Goal: Task Accomplishment & Management: Manage account settings

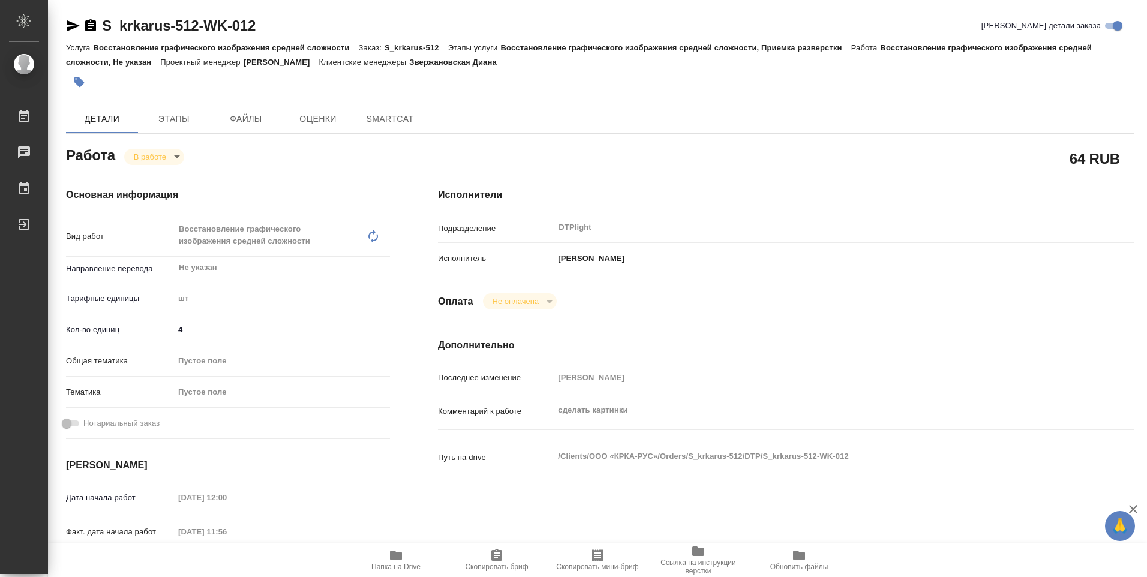
type textarea "x"
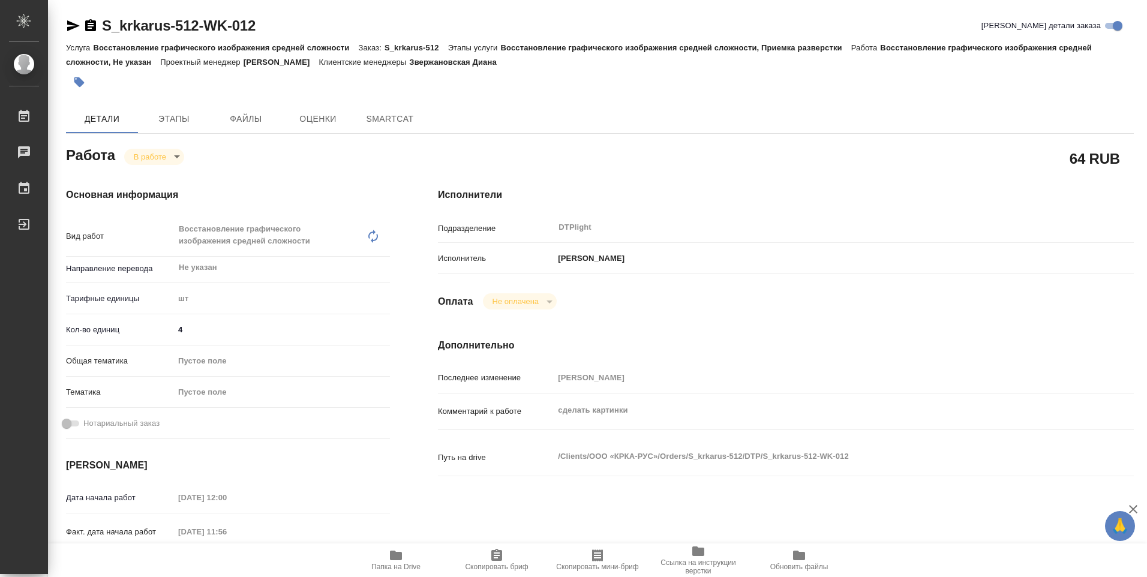
type textarea "x"
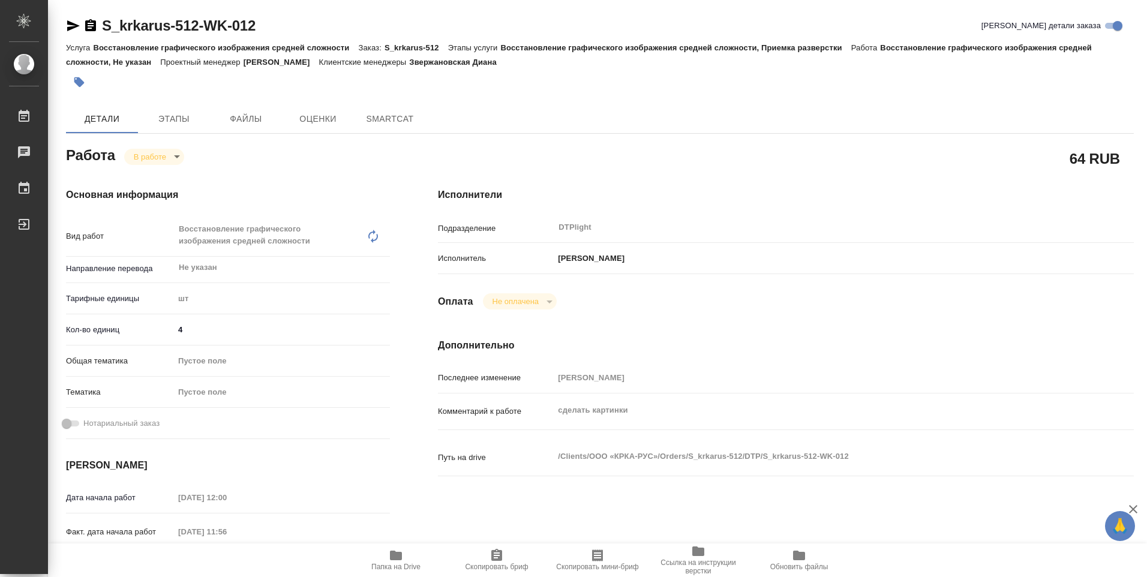
type textarea "x"
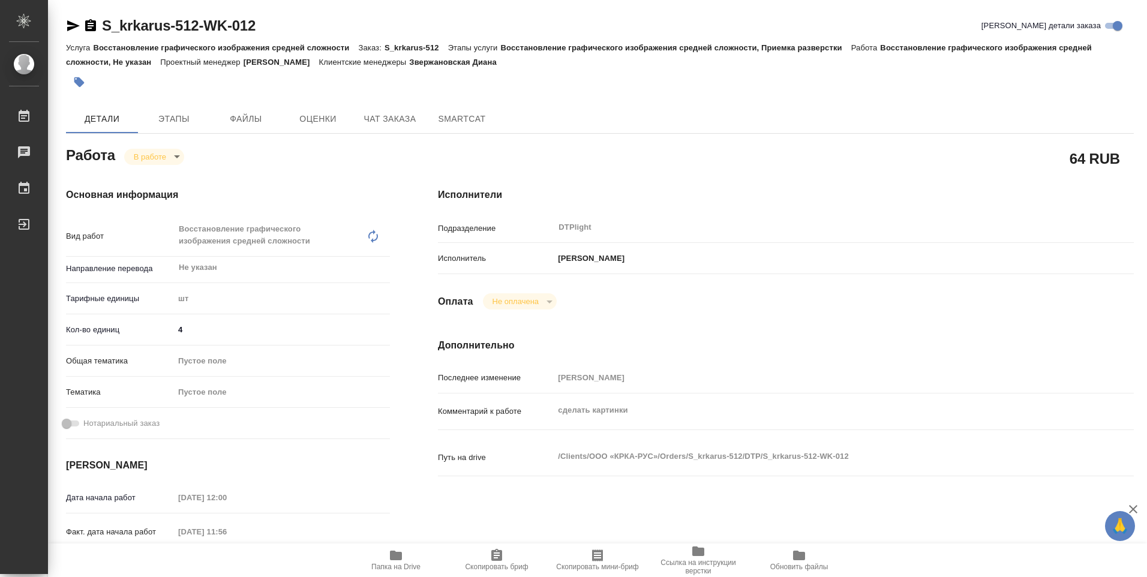
type textarea "x"
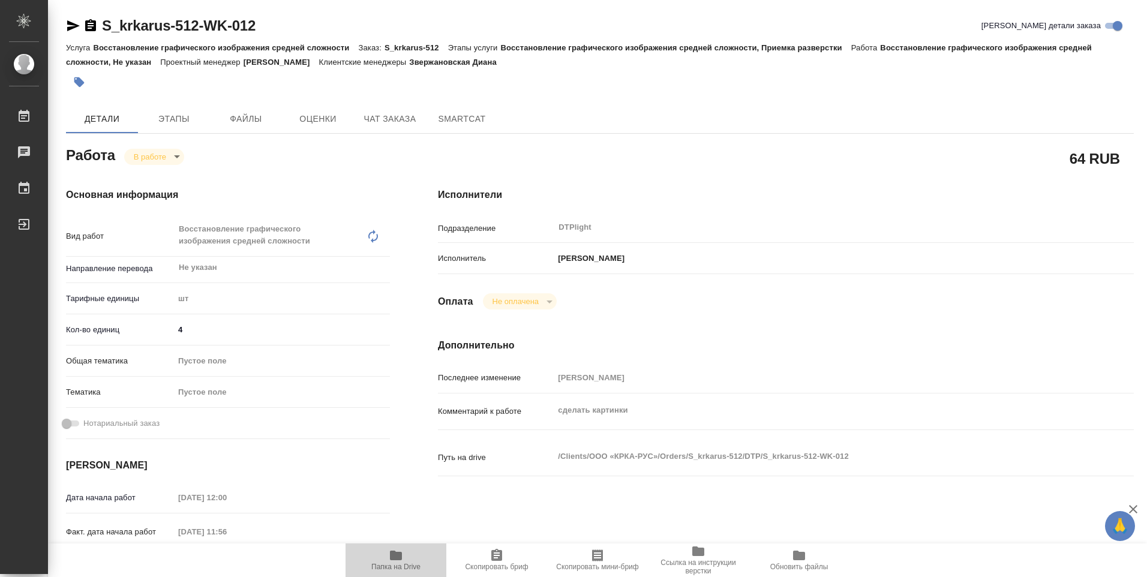
click at [392, 558] on icon "button" at bounding box center [396, 556] width 12 height 10
type textarea "x"
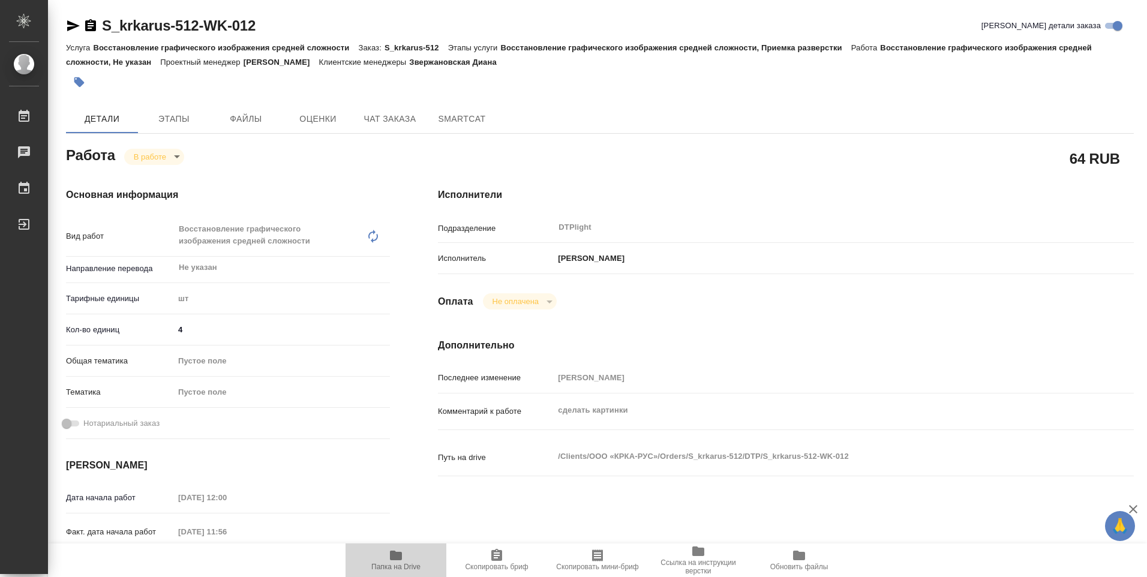
type textarea "x"
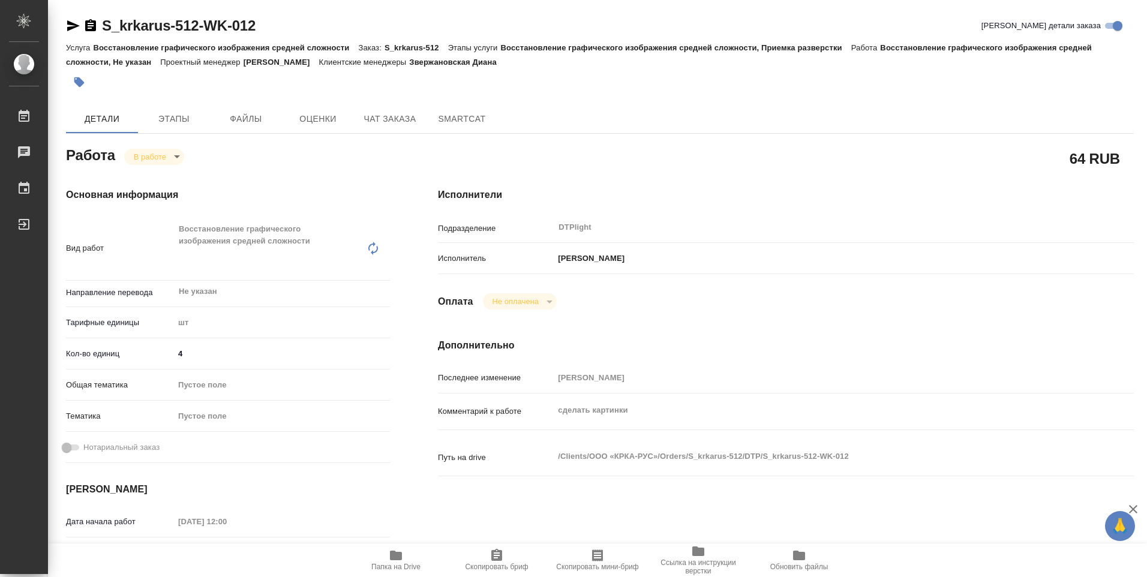
type textarea "x"
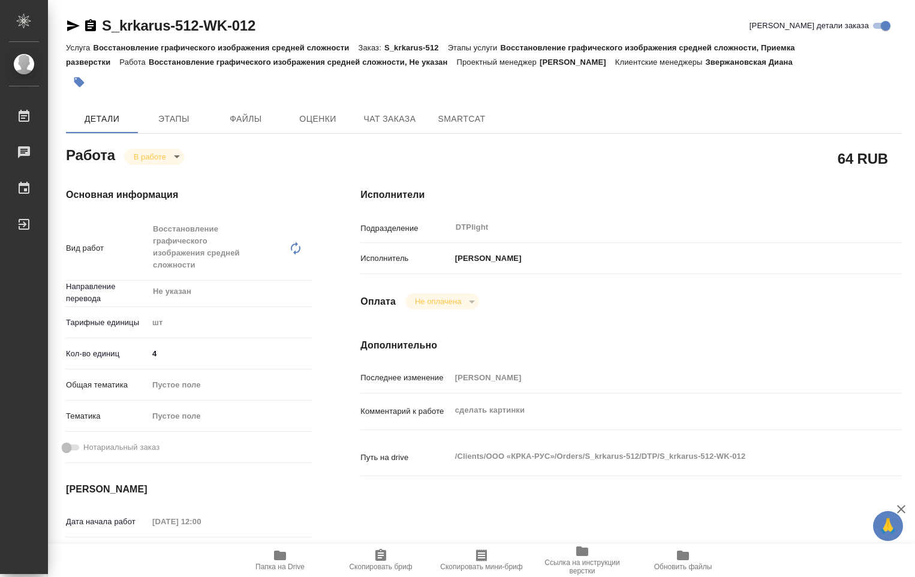
type textarea "x"
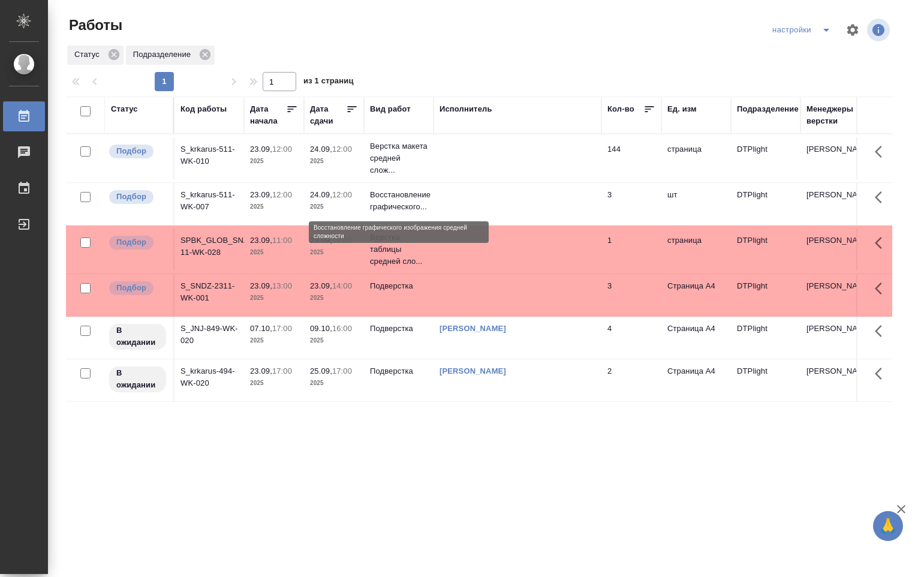
click at [409, 203] on p "Восстановление графического..." at bounding box center [399, 201] width 58 height 24
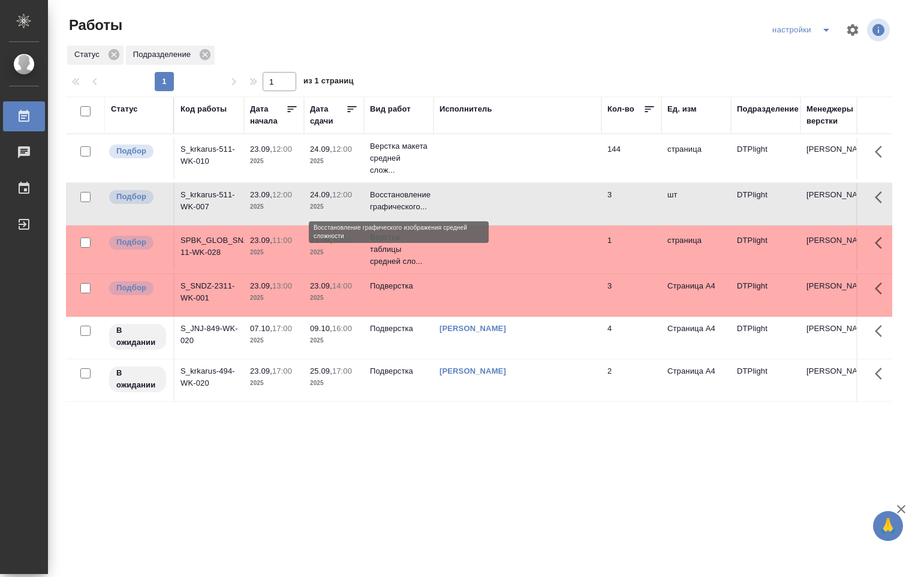
click at [409, 203] on p "Восстановление графического..." at bounding box center [399, 201] width 58 height 24
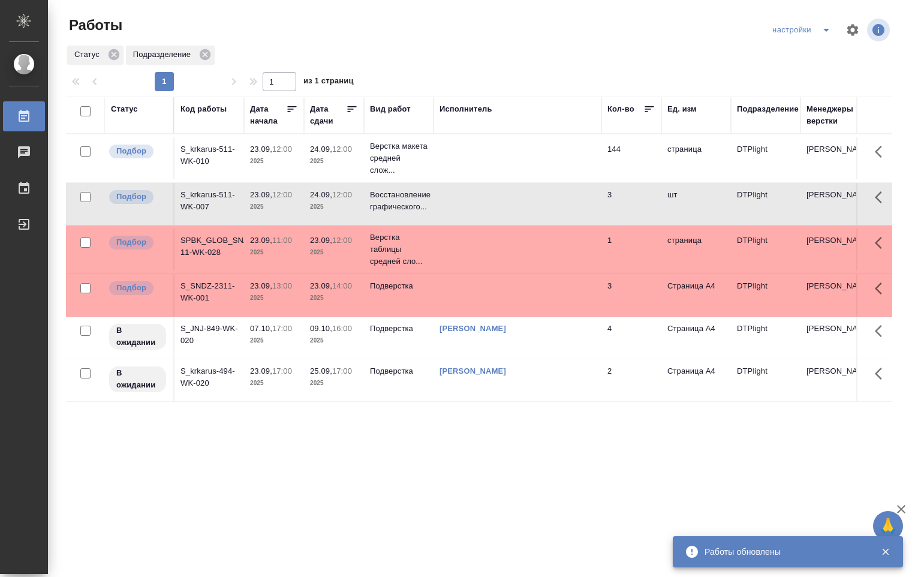
click at [471, 147] on td at bounding box center [518, 158] width 168 height 42
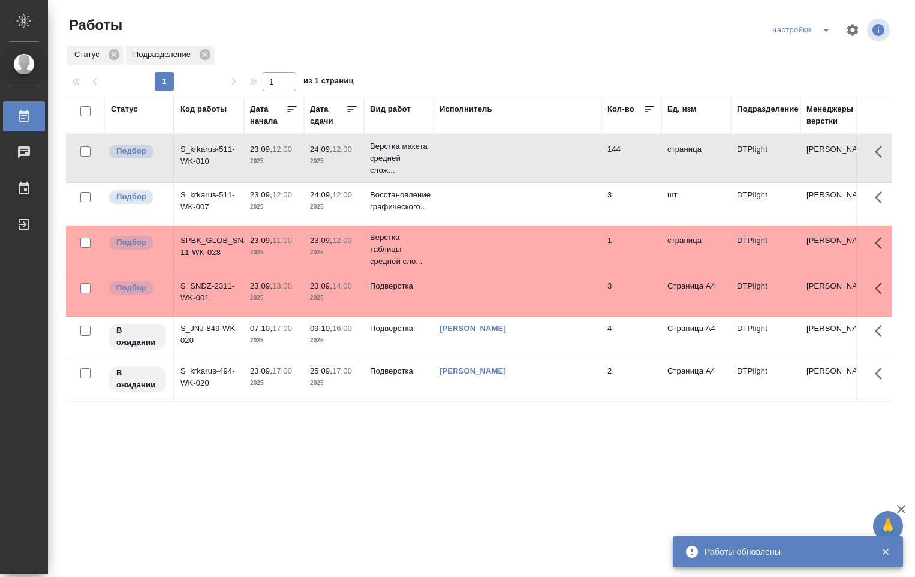
click at [468, 147] on td at bounding box center [518, 158] width 168 height 42
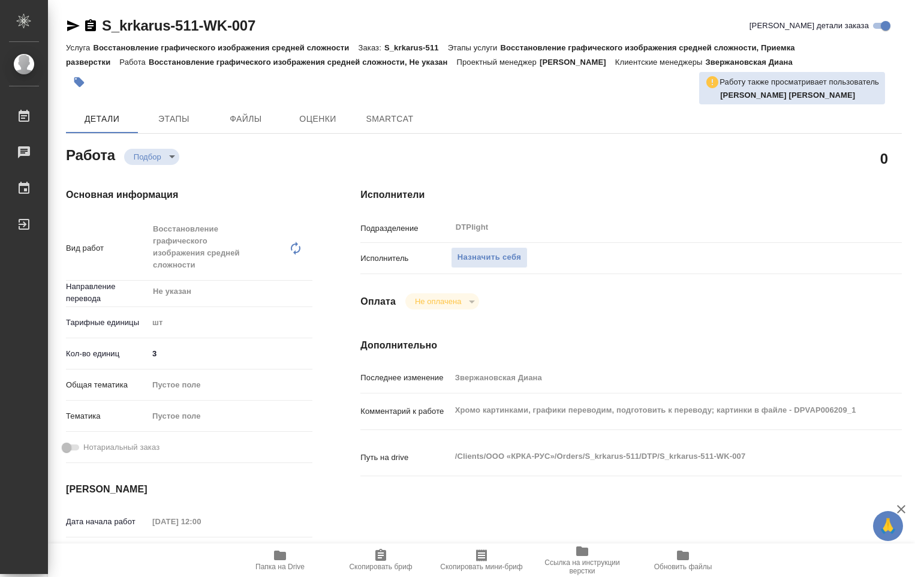
type textarea "x"
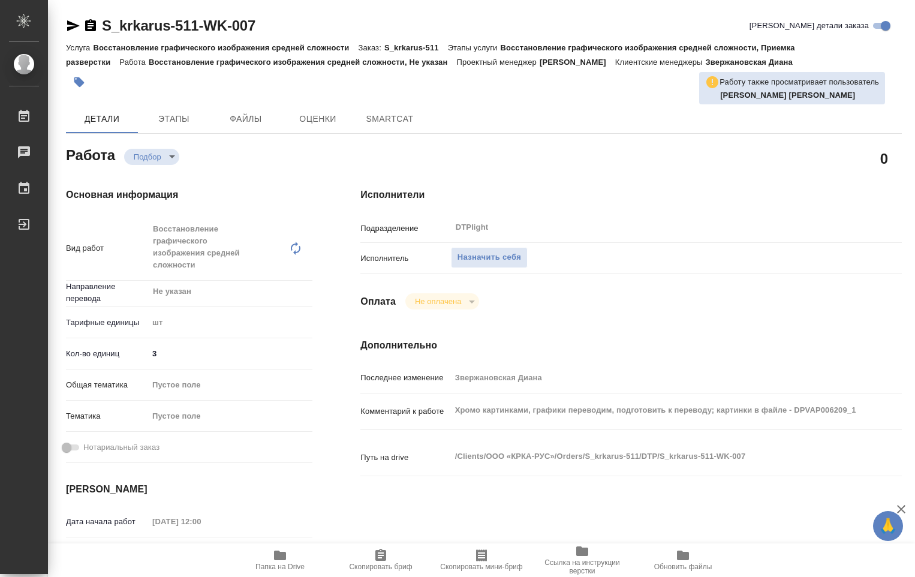
type textarea "x"
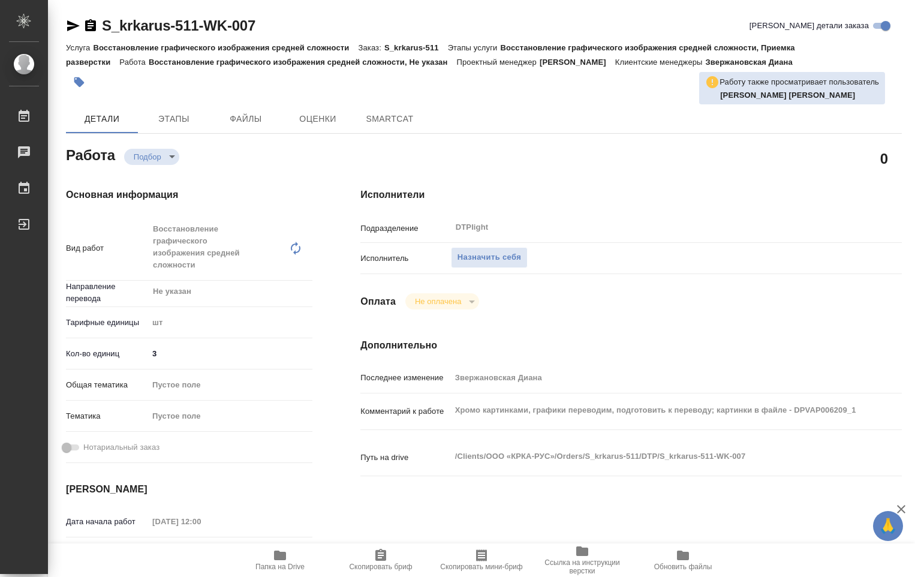
type textarea "x"
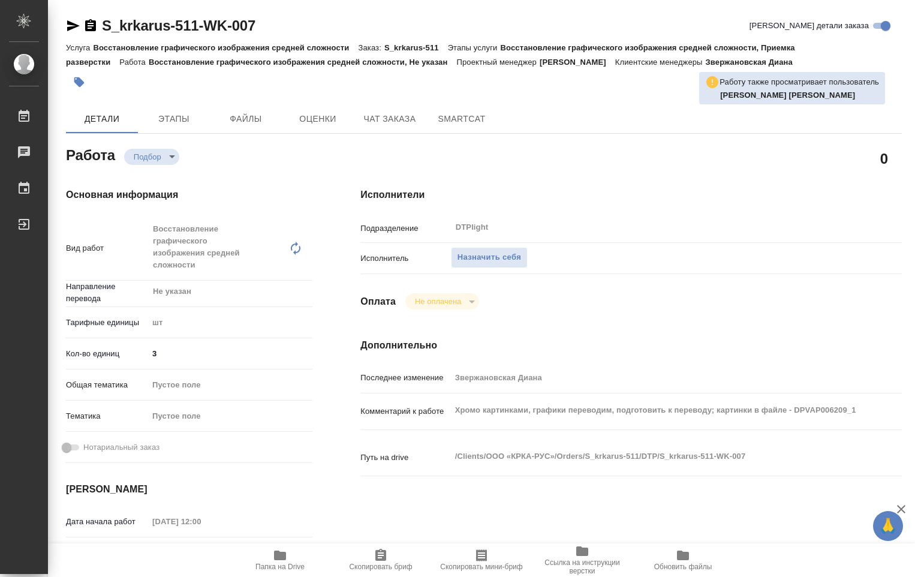
type textarea "x"
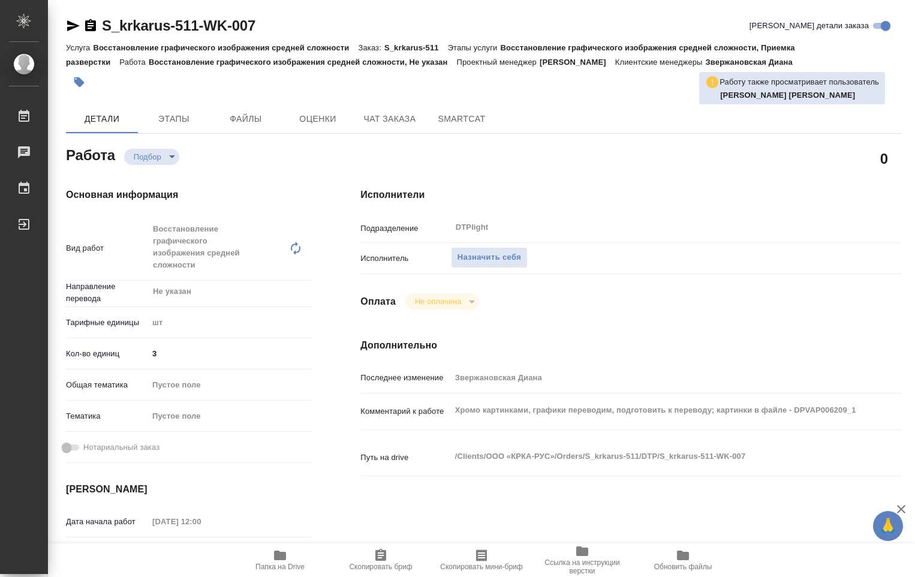
type textarea "x"
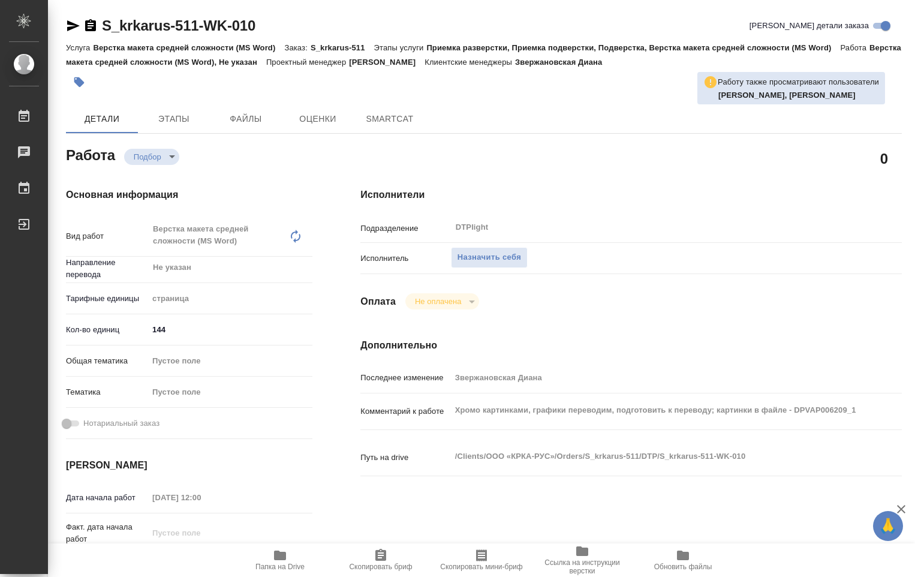
type textarea "x"
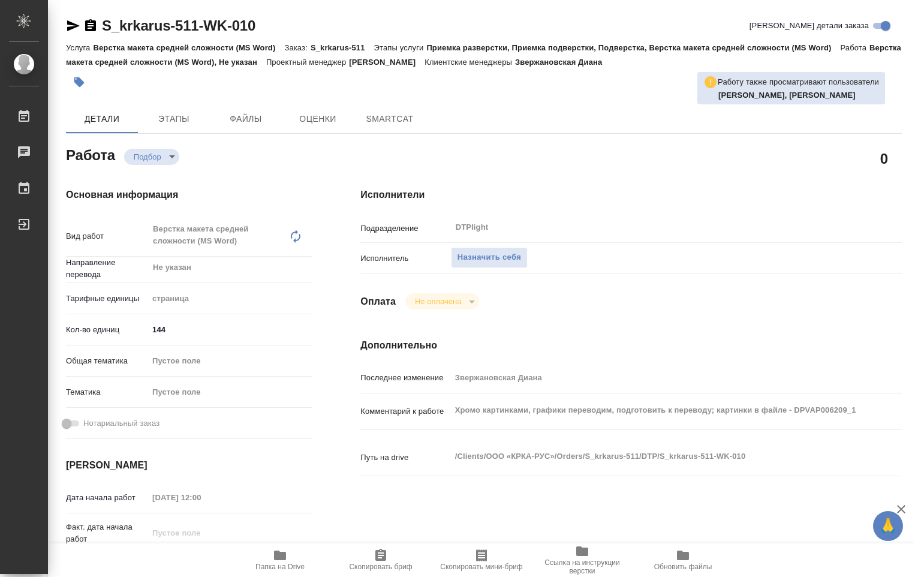
type textarea "x"
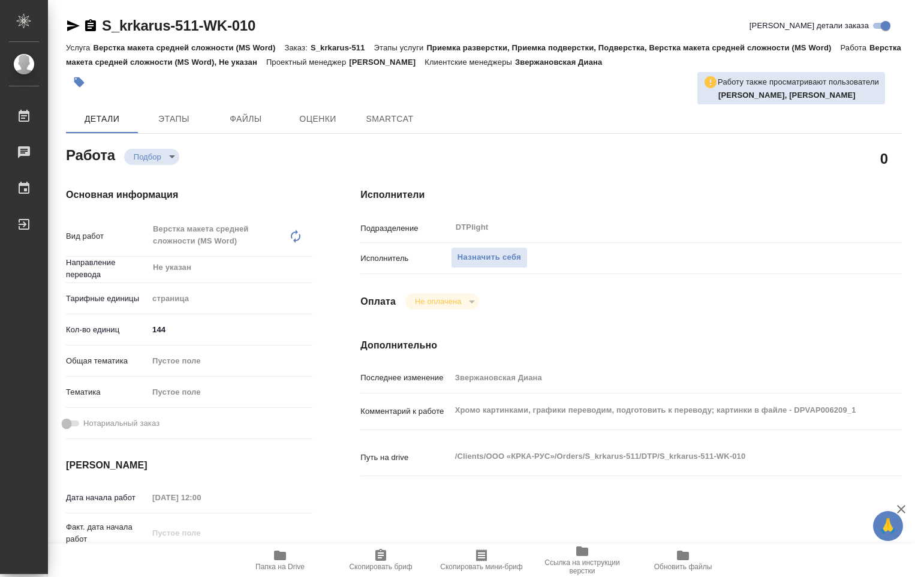
type textarea "x"
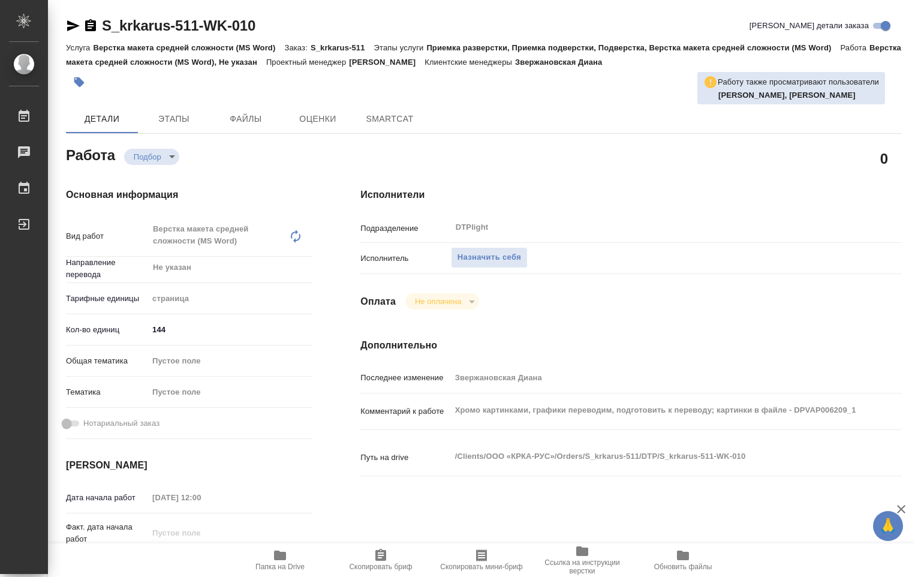
type textarea "x"
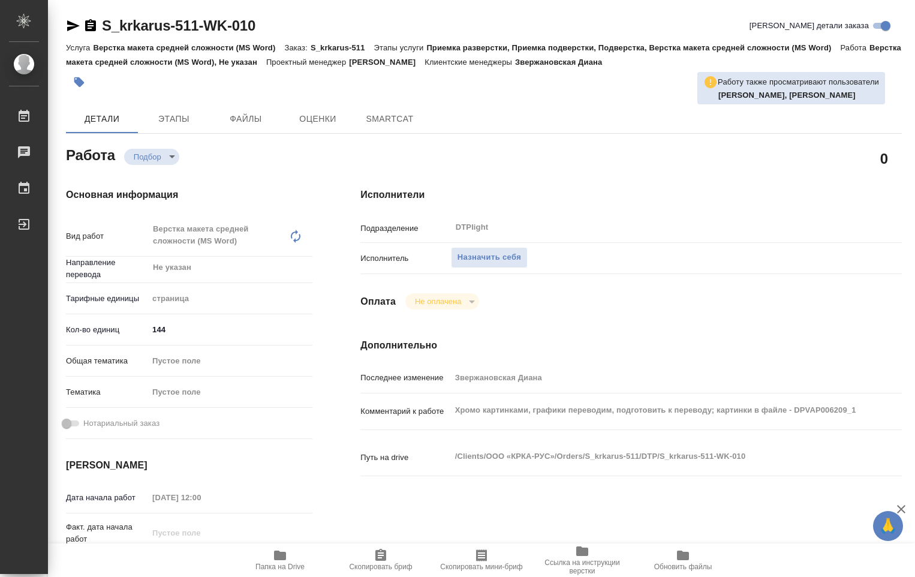
type textarea "x"
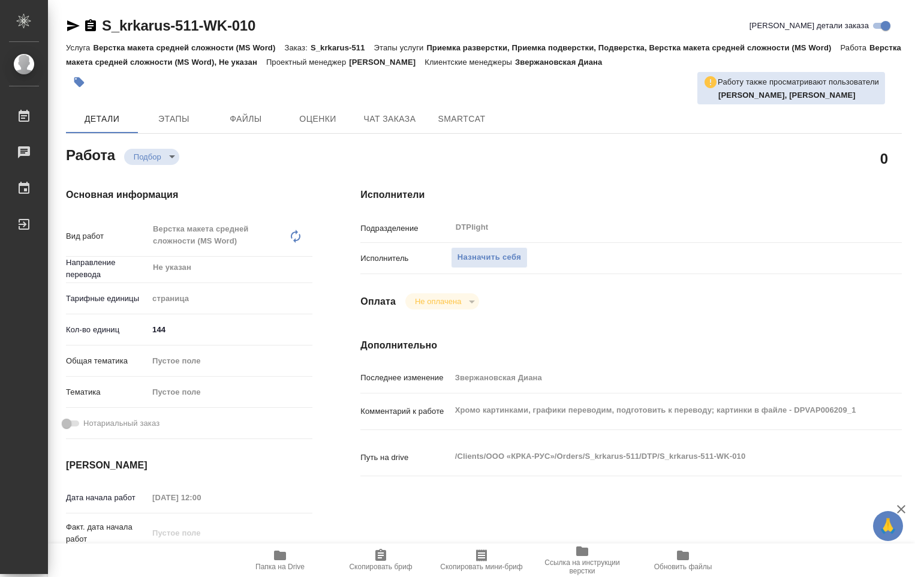
type textarea "x"
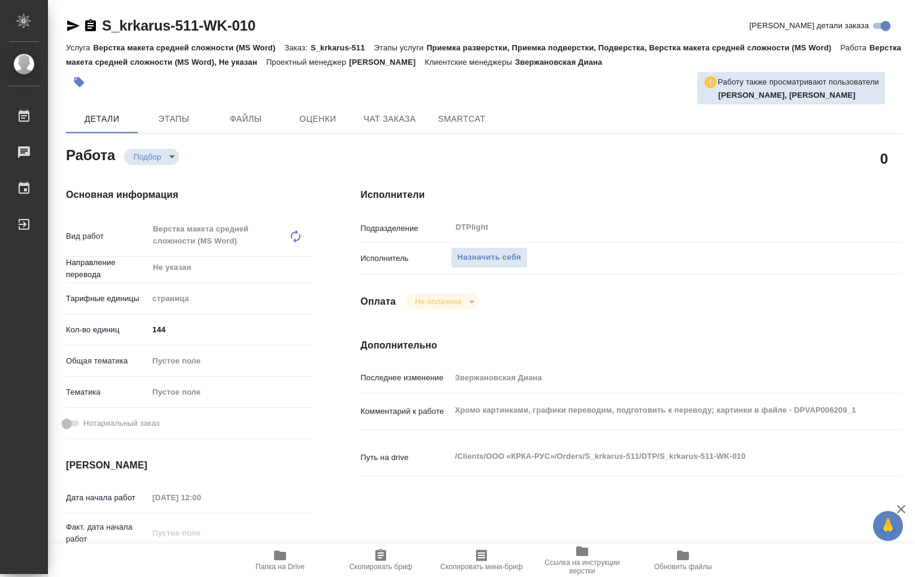
type textarea "x"
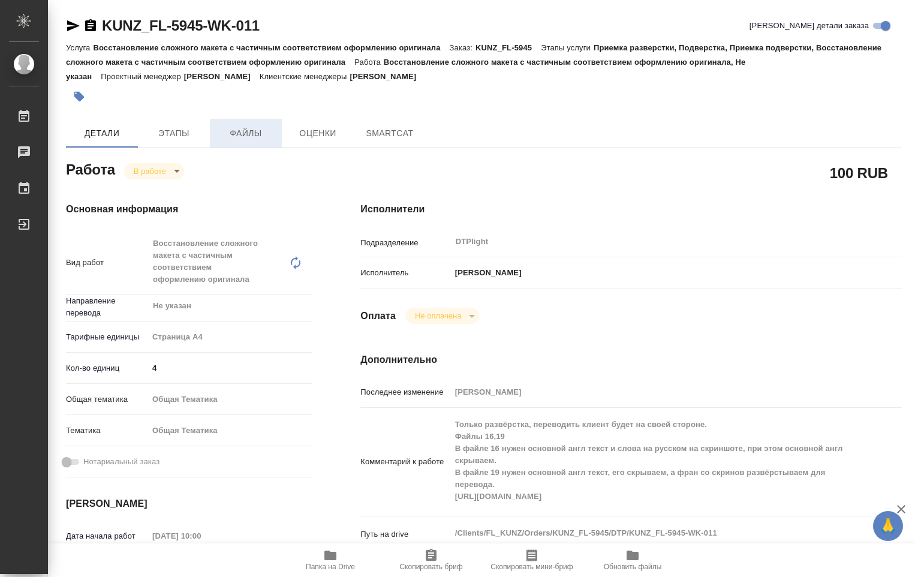
type textarea "x"
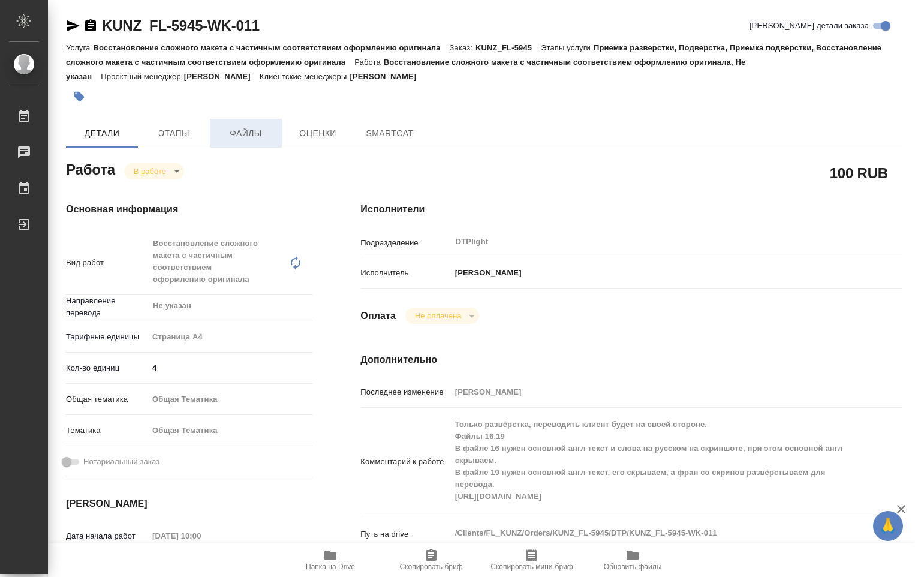
type textarea "x"
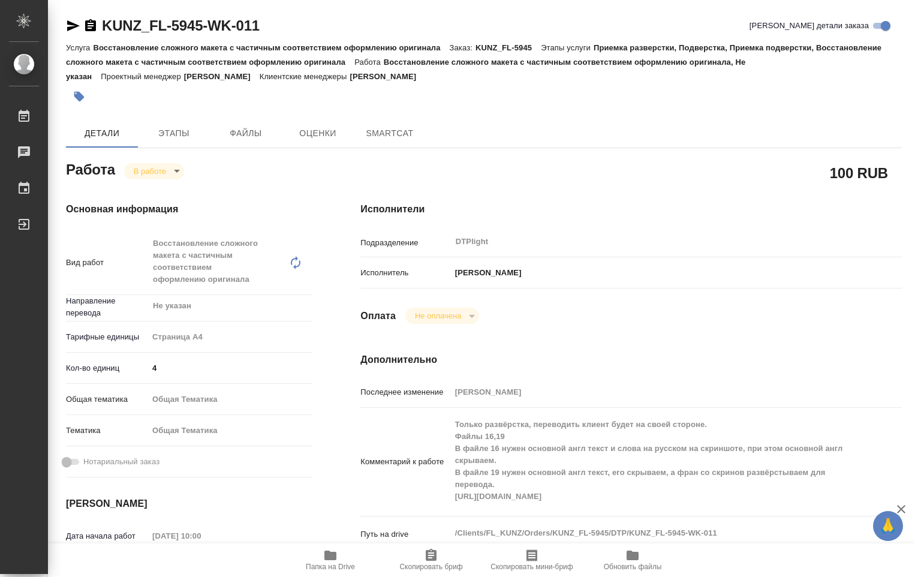
type textarea "x"
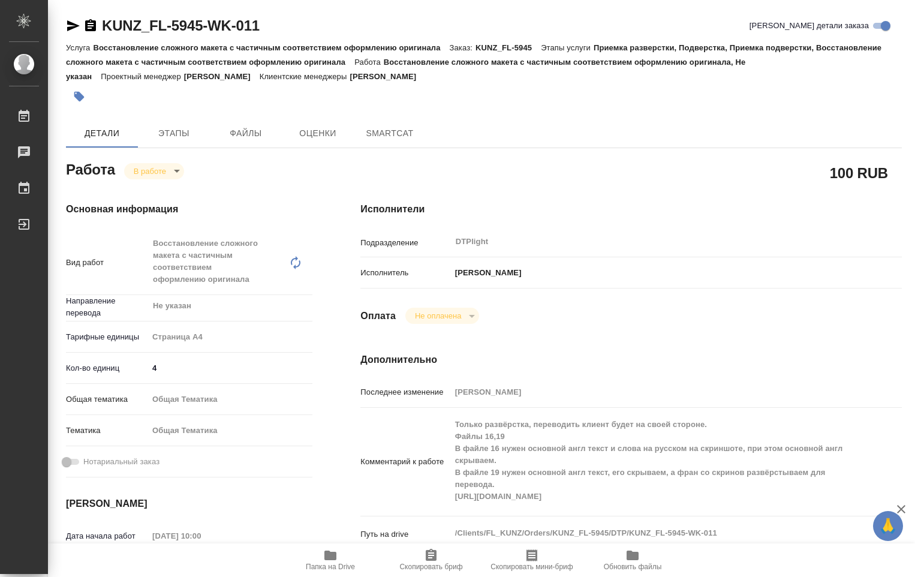
type textarea "x"
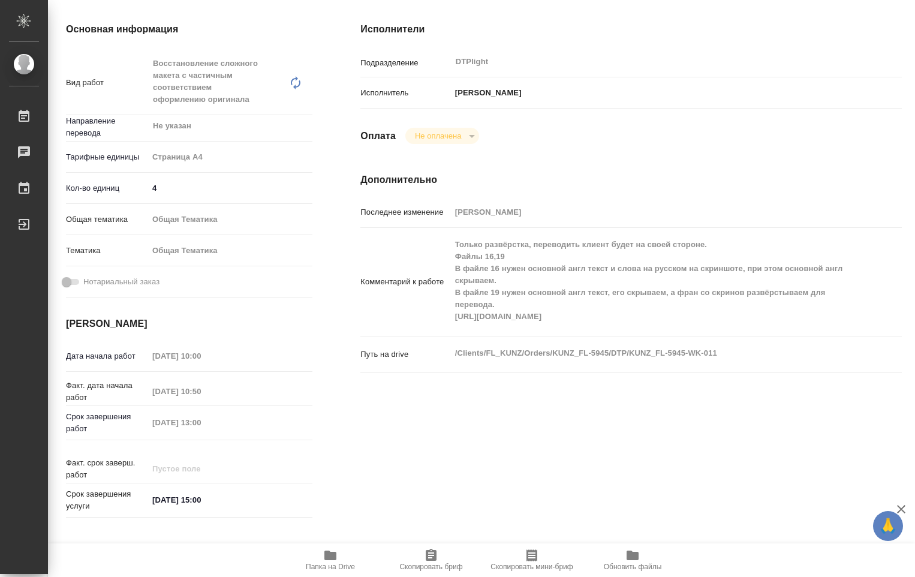
scroll to position [240, 0]
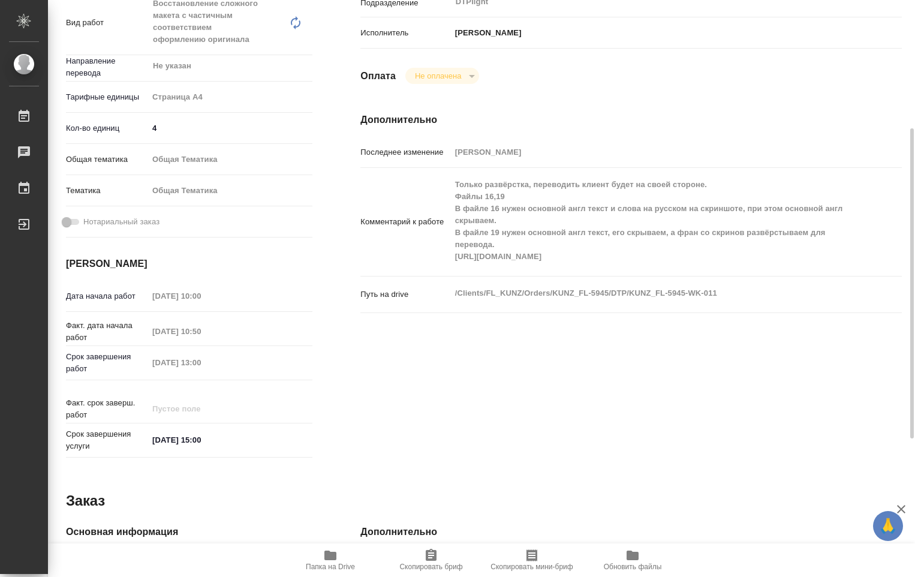
type textarea "x"
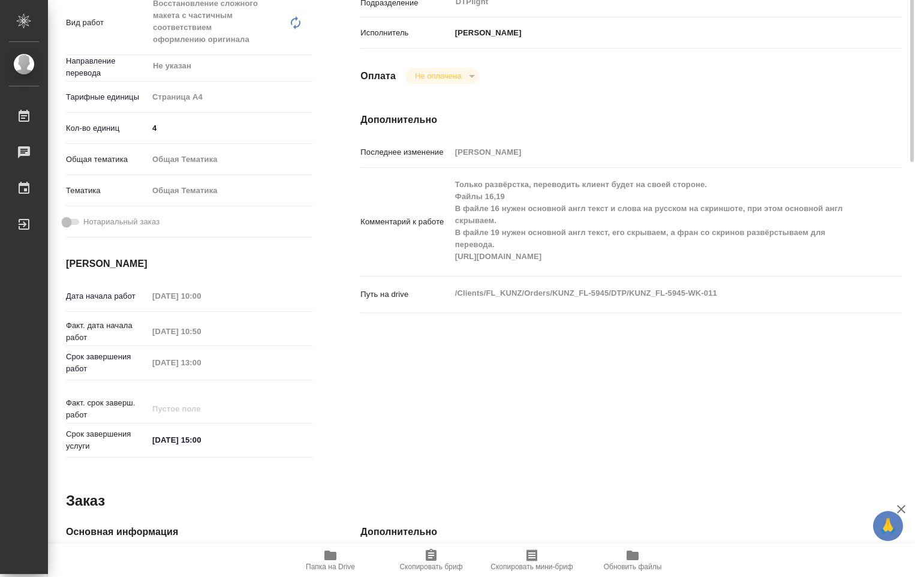
scroll to position [0, 0]
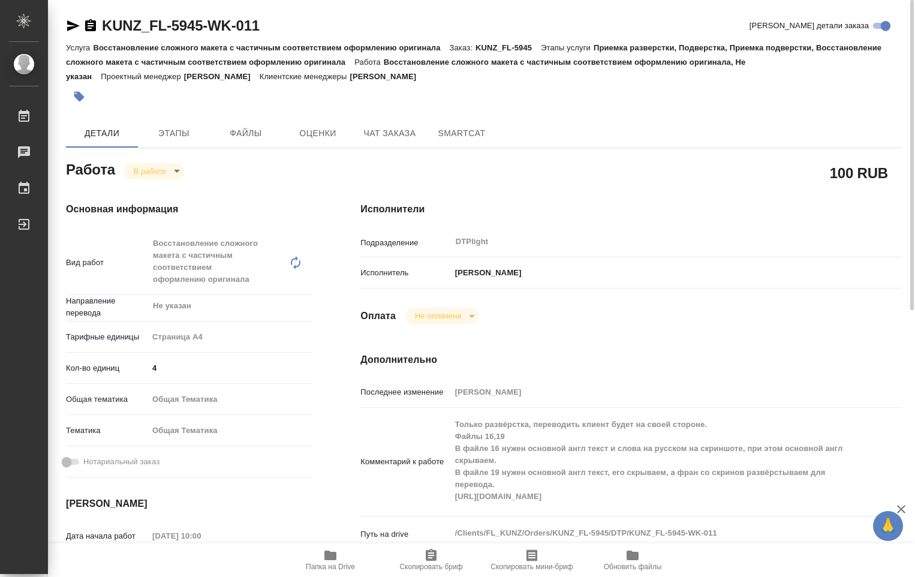
type textarea "x"
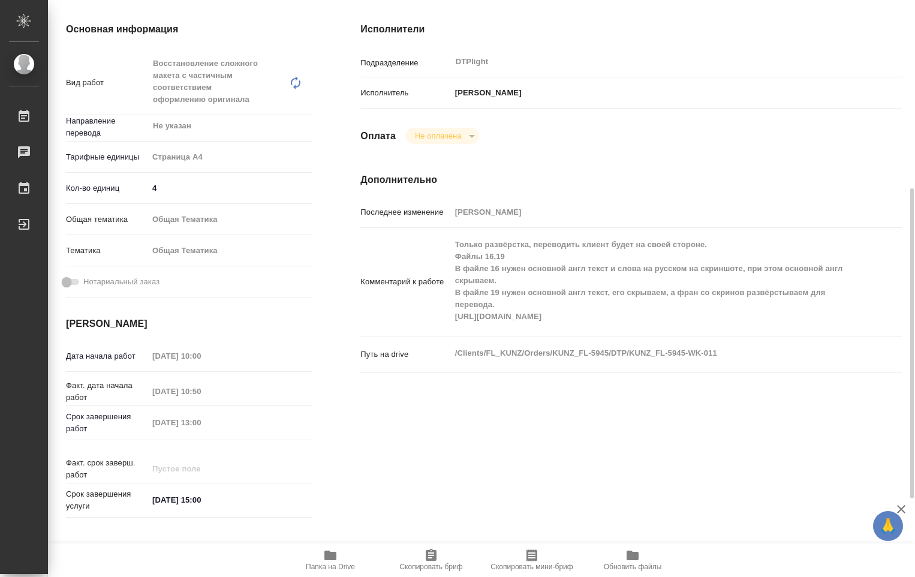
scroll to position [300, 0]
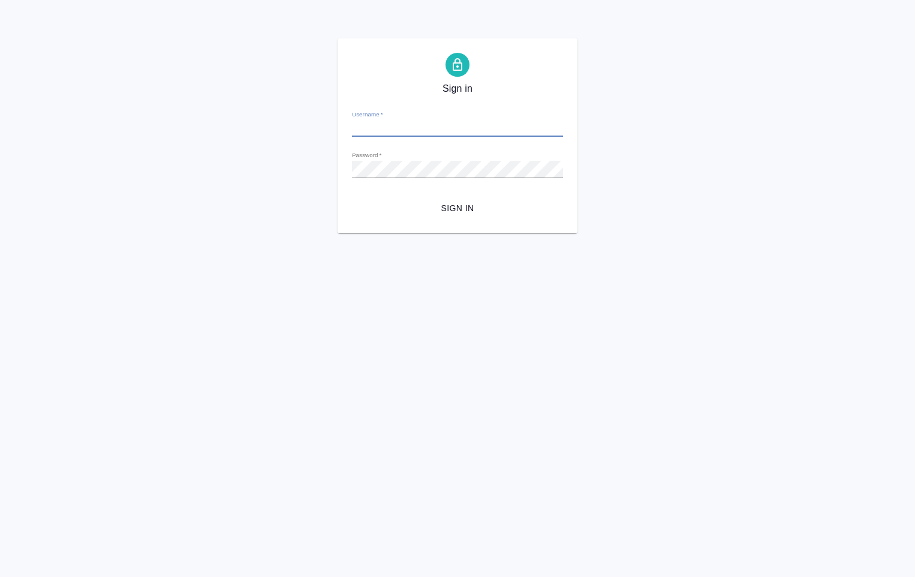
type input "[PERSON_NAME][EMAIL_ADDRESS][DOMAIN_NAME]"
click at [347, 173] on div "Sign in Username   * d.ovechkina@awatera.com Password   * urlPath   * / Sign in" at bounding box center [458, 135] width 240 height 195
click at [355, 193] on form "Username   * d.ovechkina@awatera.com Password   * urlPath   * / Sign in" at bounding box center [457, 160] width 211 height 118
click at [447, 202] on span "Sign in" at bounding box center [458, 208] width 192 height 15
type input "[PERSON_NAME][EMAIL_ADDRESS][DOMAIN_NAME]"
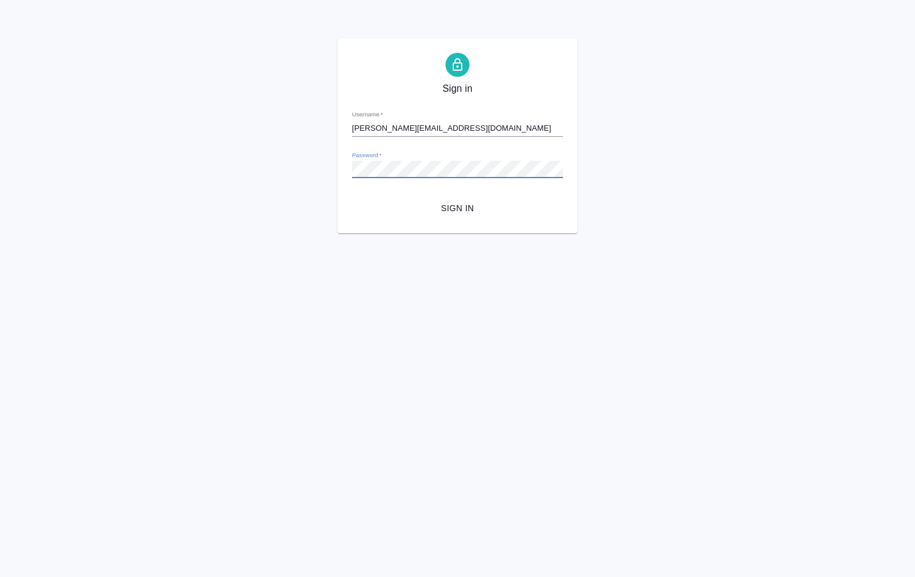
click at [347, 165] on div "Sign in Username   * [PERSON_NAME][EMAIL_ADDRESS][DOMAIN_NAME] Password   * url…" at bounding box center [458, 135] width 240 height 195
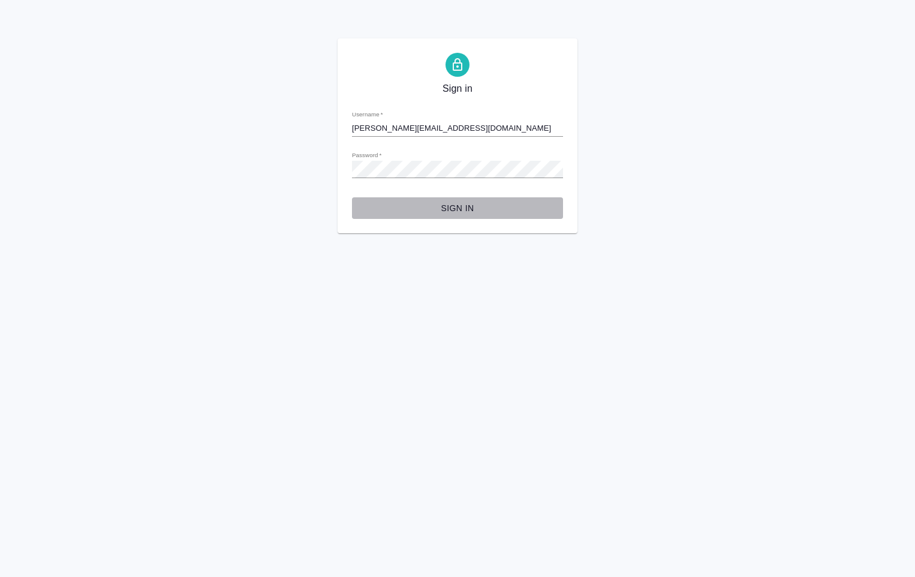
click at [367, 203] on span "Sign in" at bounding box center [458, 208] width 192 height 15
click at [452, 206] on span "Sign in" at bounding box center [458, 208] width 192 height 15
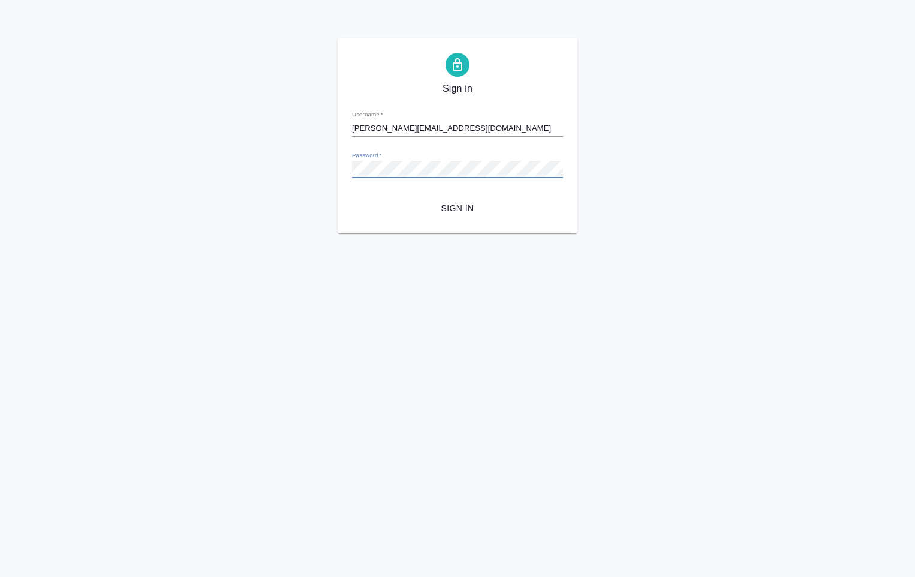
click at [470, 209] on span "Sign in" at bounding box center [458, 208] width 192 height 15
type input "[PERSON_NAME][EMAIL_ADDRESS][DOMAIN_NAME]"
click at [458, 210] on span "Sign in" at bounding box center [458, 208] width 192 height 15
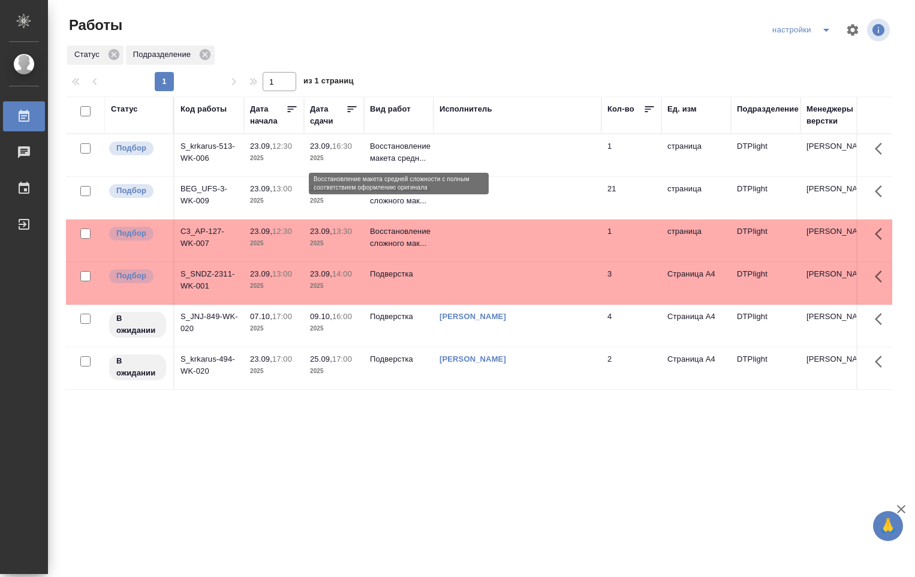
click at [390, 154] on p "Восстановление макета средн..." at bounding box center [399, 152] width 58 height 24
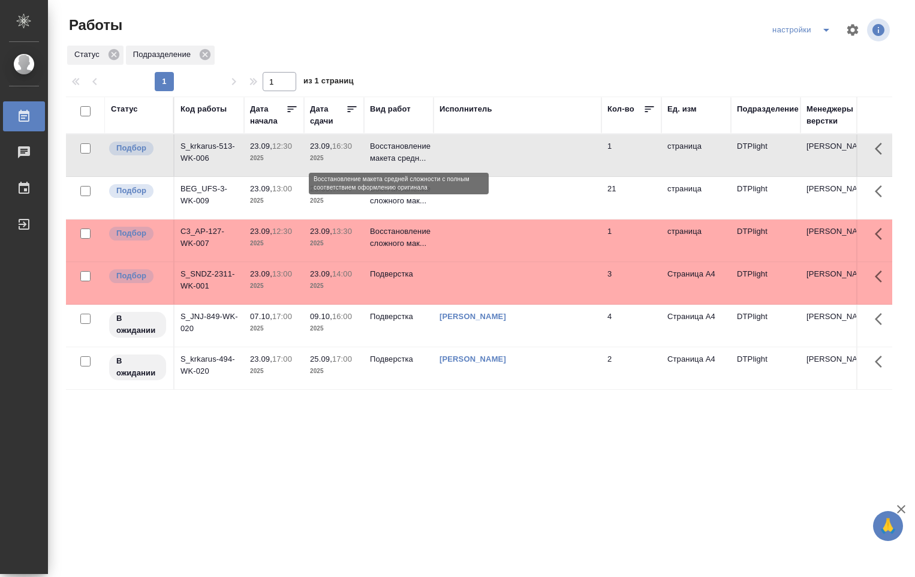
click at [390, 154] on p "Восстановление макета средн..." at bounding box center [399, 152] width 58 height 24
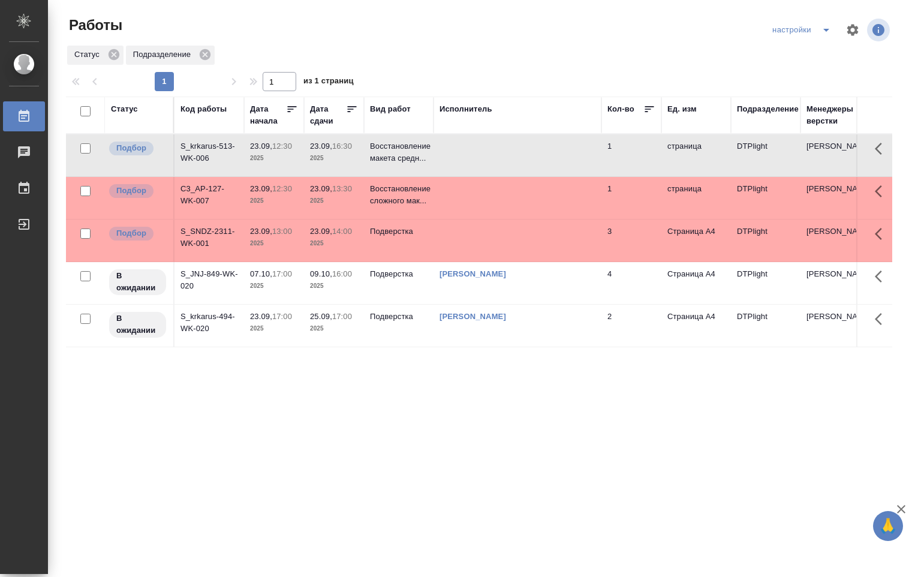
click at [457, 187] on td at bounding box center [518, 198] width 168 height 42
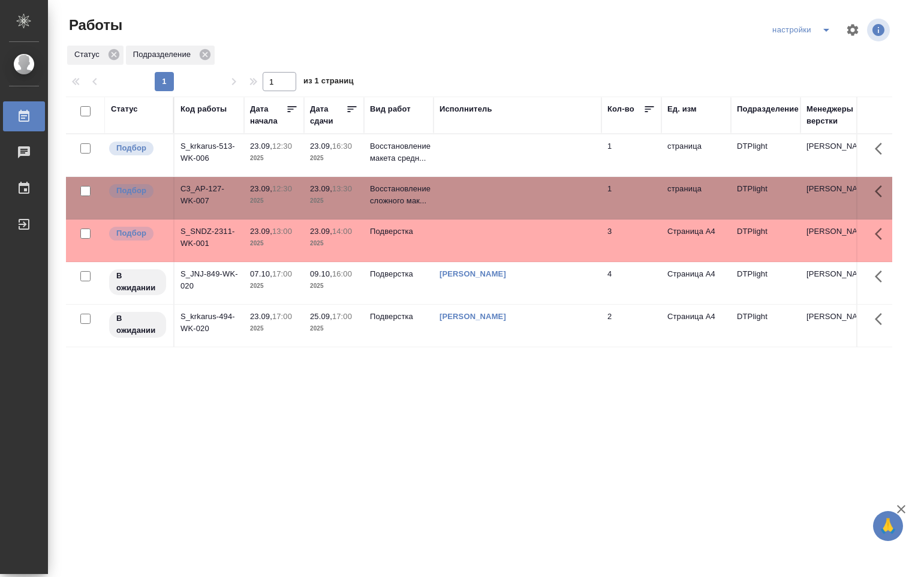
click at [456, 188] on td at bounding box center [518, 198] width 168 height 42
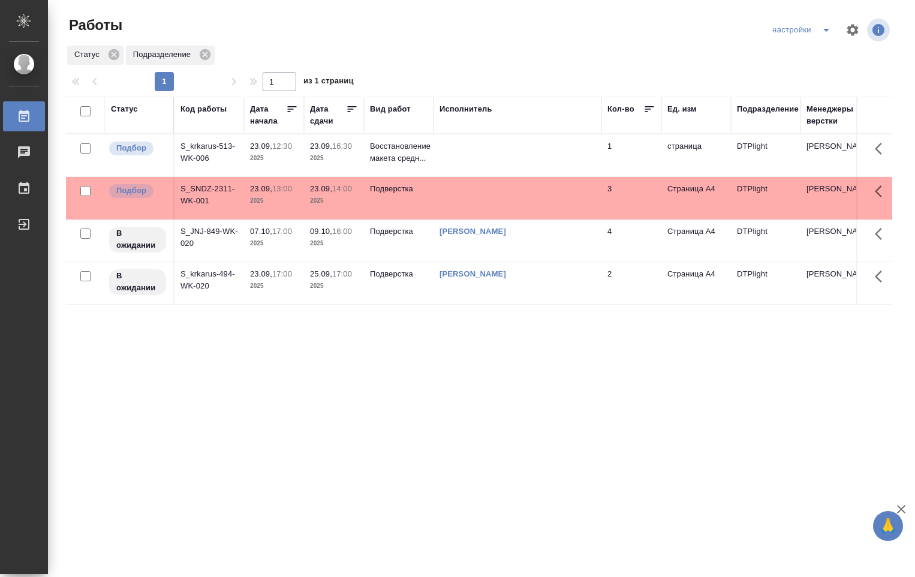
click at [334, 161] on p "2025" at bounding box center [334, 158] width 48 height 12
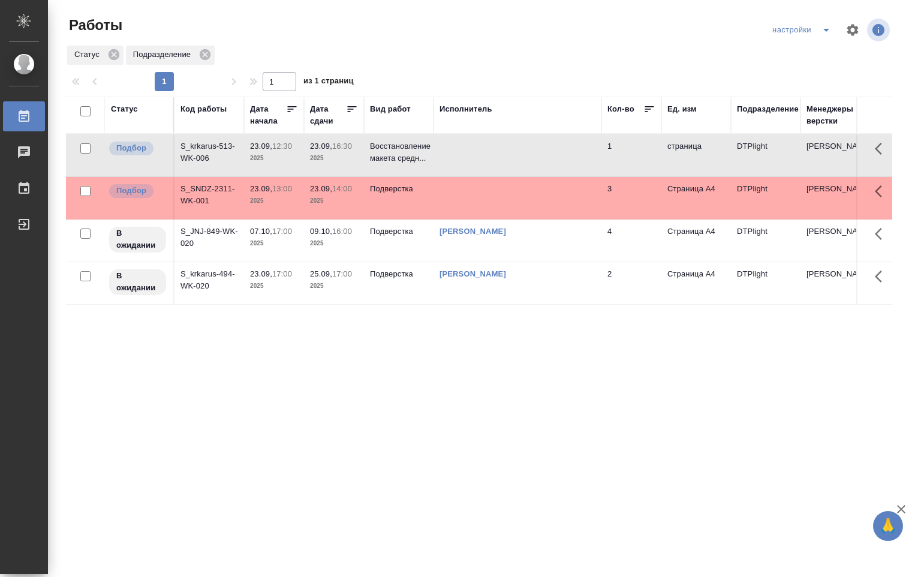
click at [335, 161] on p "2025" at bounding box center [334, 158] width 48 height 12
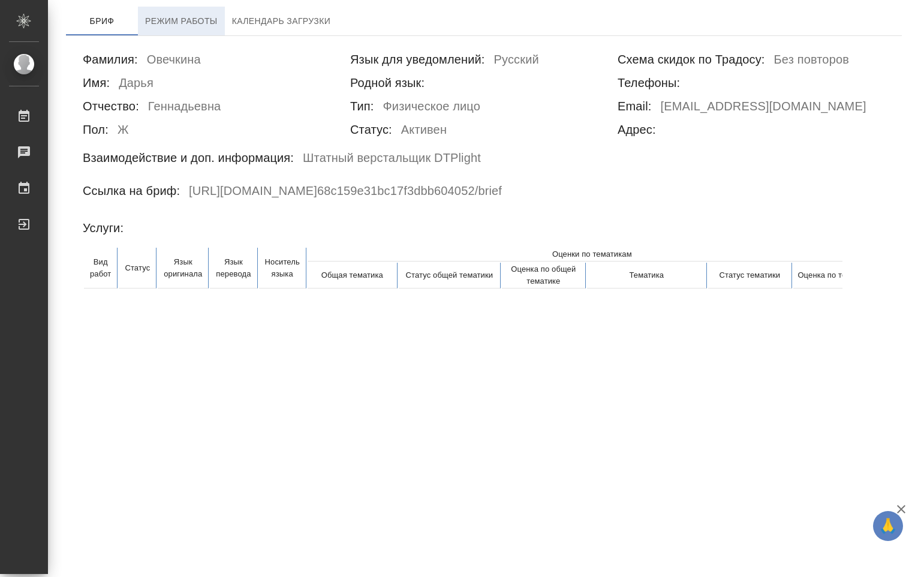
click at [183, 20] on span "Режим работы" at bounding box center [181, 21] width 73 height 15
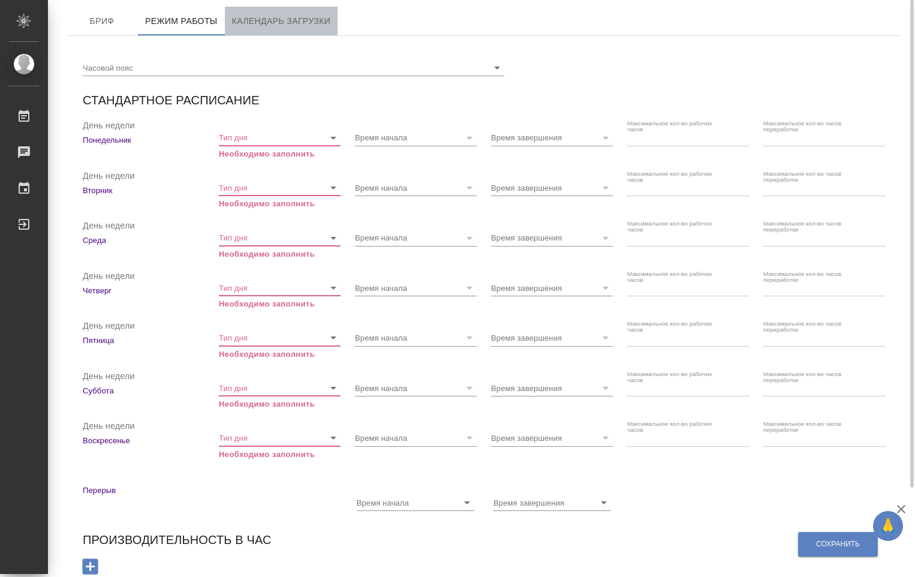
click at [252, 26] on span "Календарь загрузки" at bounding box center [281, 21] width 99 height 15
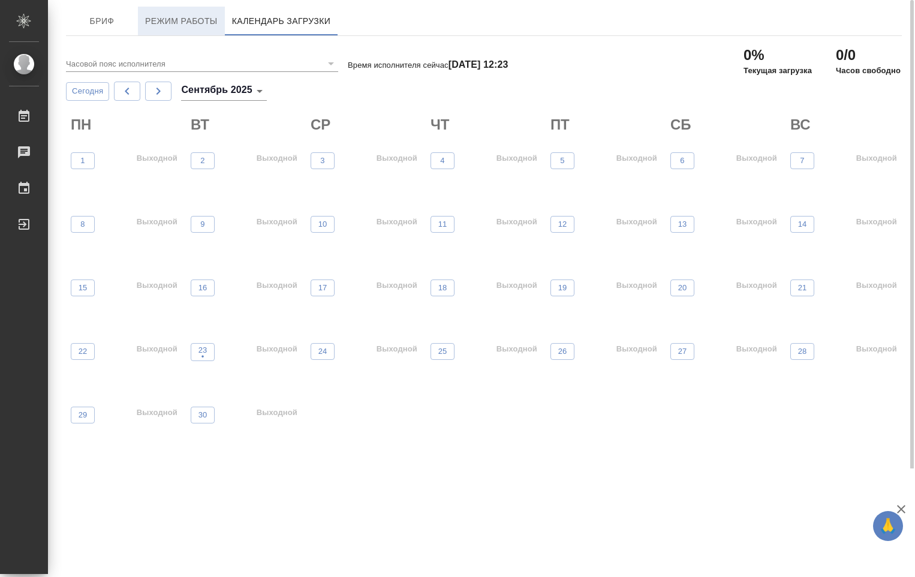
click at [151, 20] on span "Режим работы" at bounding box center [181, 21] width 73 height 15
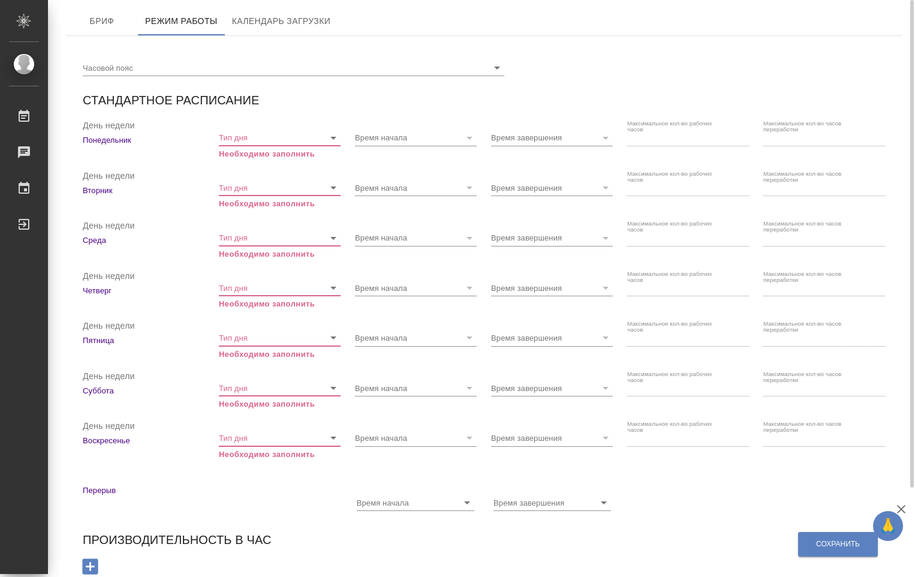
click at [332, 134] on icon "Open" at bounding box center [333, 138] width 14 height 14
click at [331, 134] on icon "Close" at bounding box center [333, 138] width 14 height 14
click at [332, 134] on icon "Open" at bounding box center [333, 138] width 14 height 14
click at [275, 160] on p "Рабочий день" at bounding box center [253, 163] width 51 height 12
type input "Рабочий день"
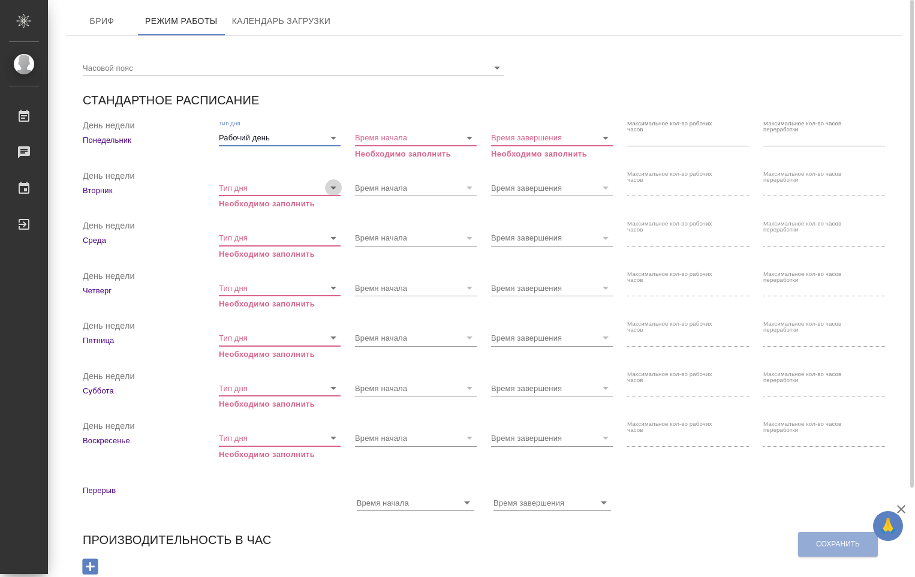
click at [335, 184] on icon "Open" at bounding box center [333, 188] width 14 height 14
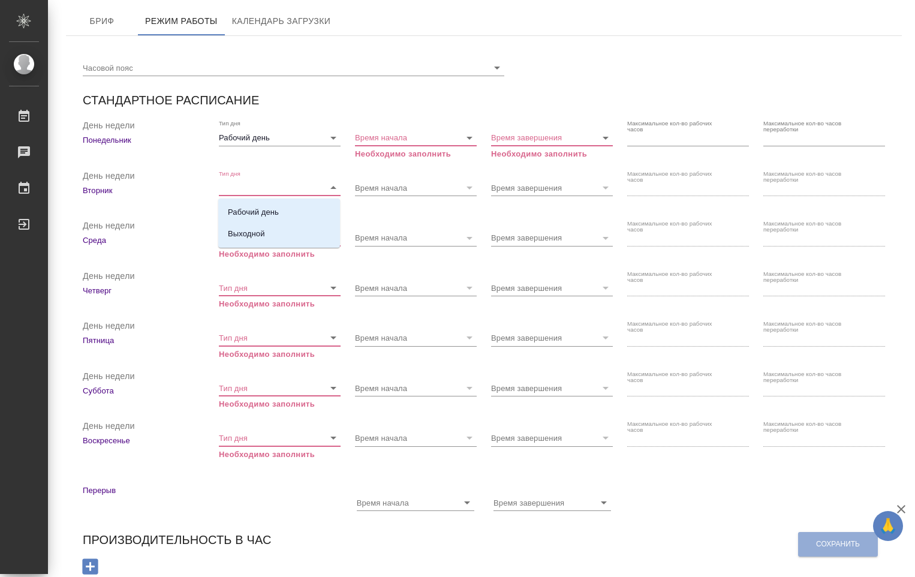
click at [320, 200] on div "Рабочий день Выходной" at bounding box center [279, 223] width 122 height 49
click at [295, 212] on li "Рабочий день" at bounding box center [279, 213] width 122 height 22
type input "Рабочий день"
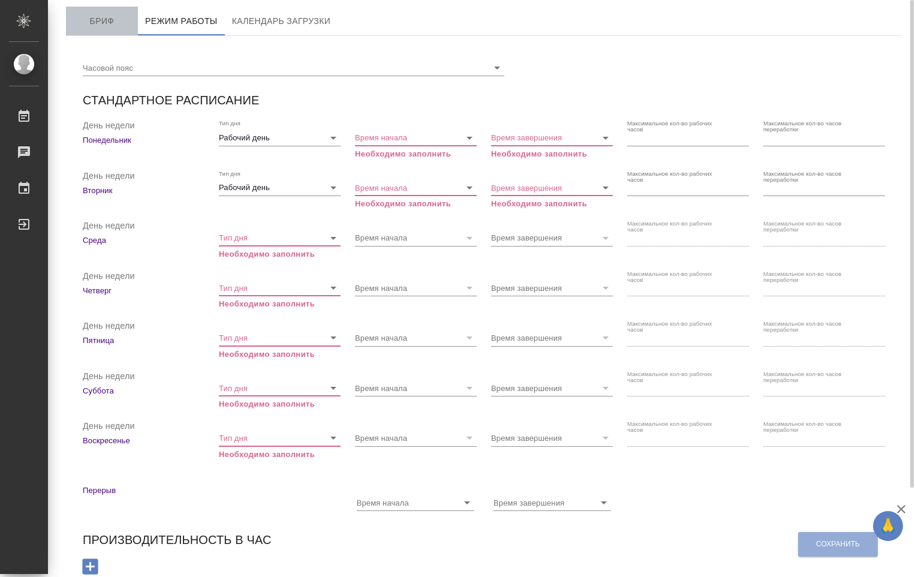
click at [115, 24] on span "Бриф" at bounding box center [102, 21] width 58 height 15
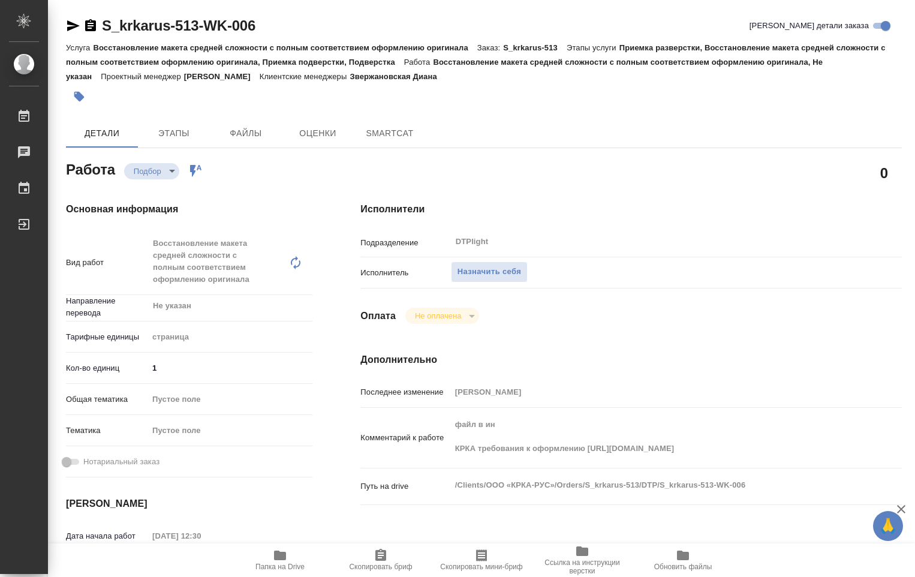
type textarea "x"
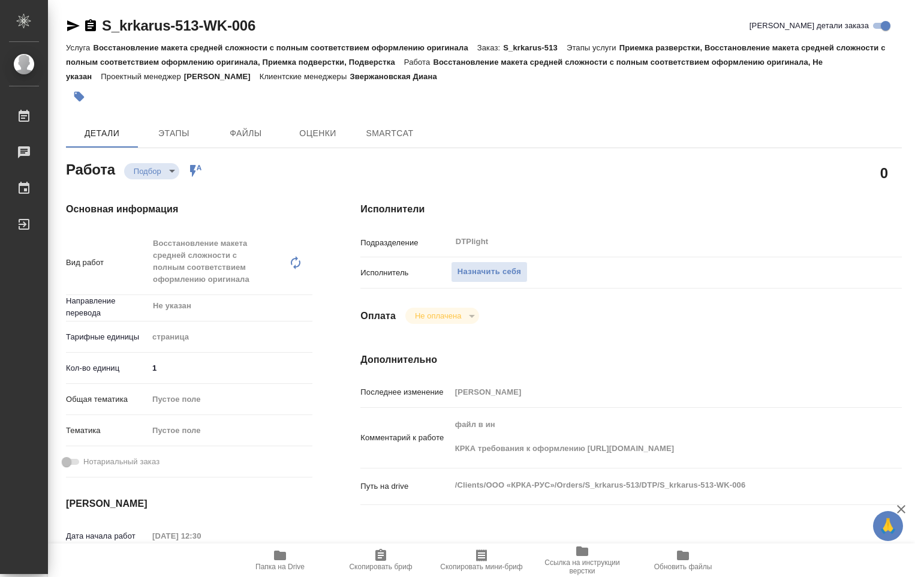
type textarea "x"
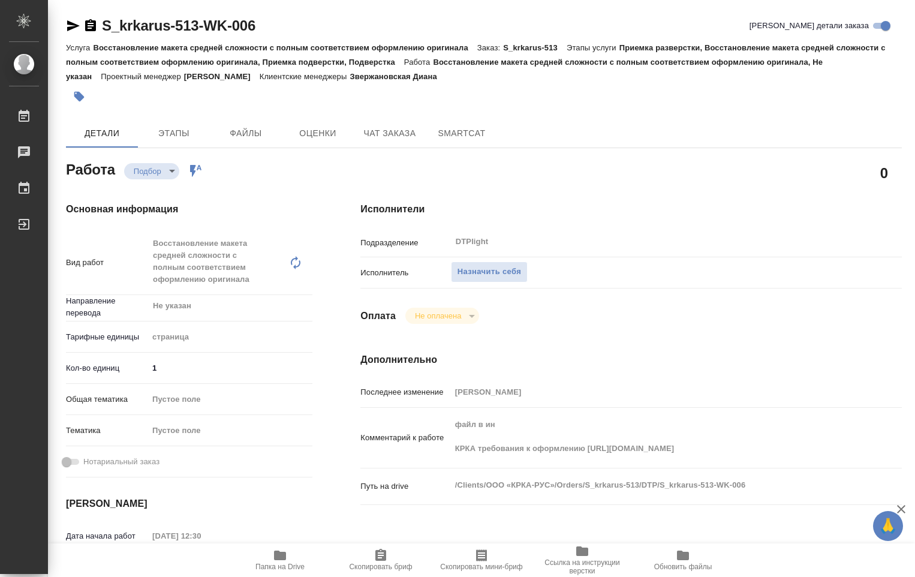
type textarea "x"
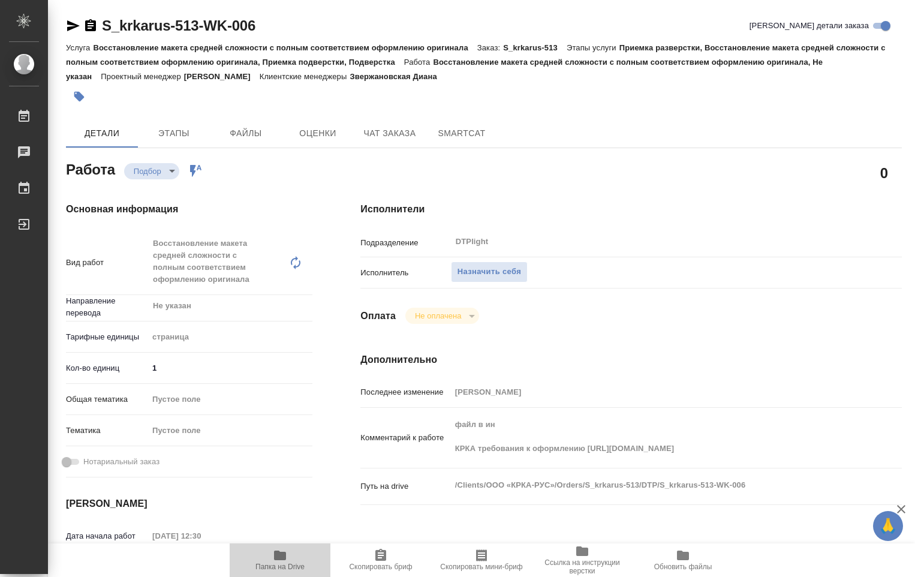
click at [284, 555] on icon "button" at bounding box center [280, 556] width 12 height 10
type textarea "x"
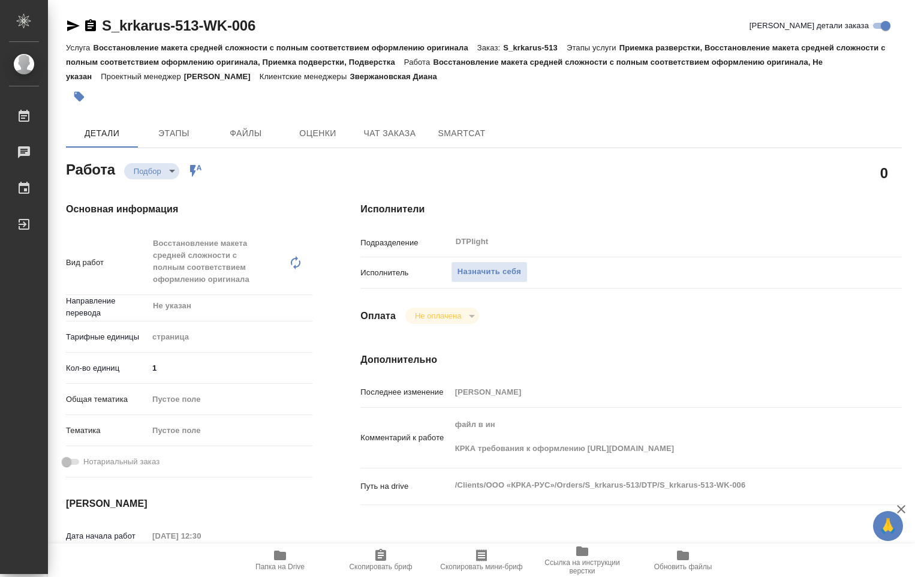
type textarea "x"
click at [780, 463] on div "Комментарий к работе файл в ин КРКА требования к оформлению [URL][DOMAIN_NAME] x" at bounding box center [631, 443] width 542 height 61
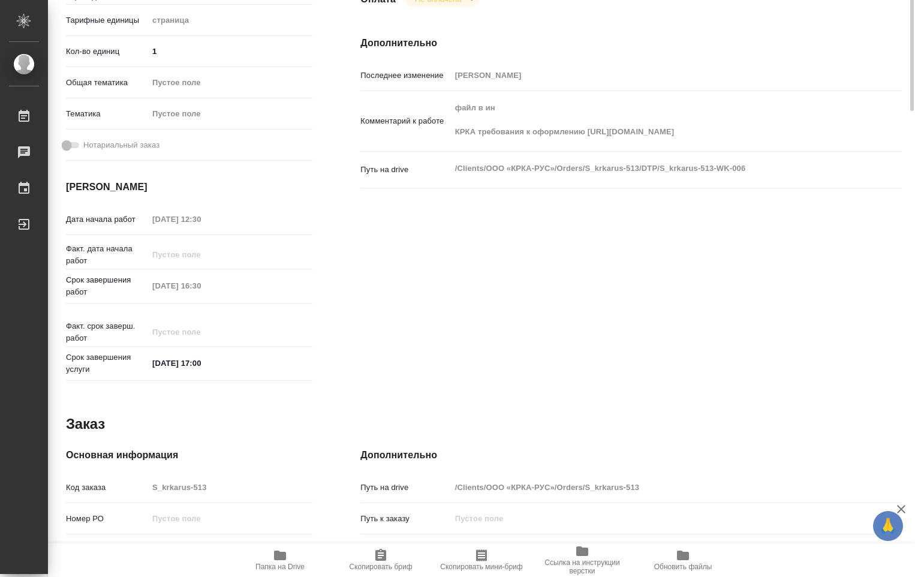
scroll to position [17, 0]
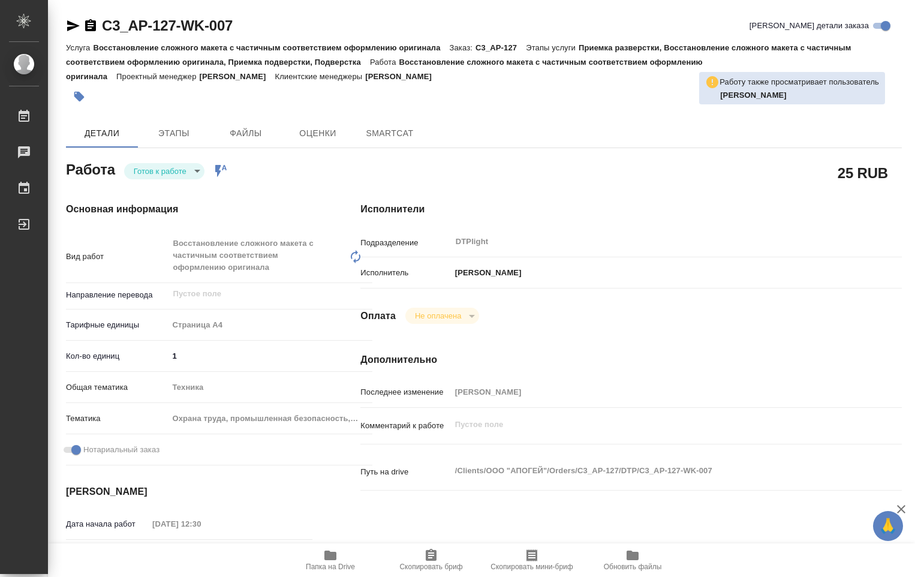
type textarea "x"
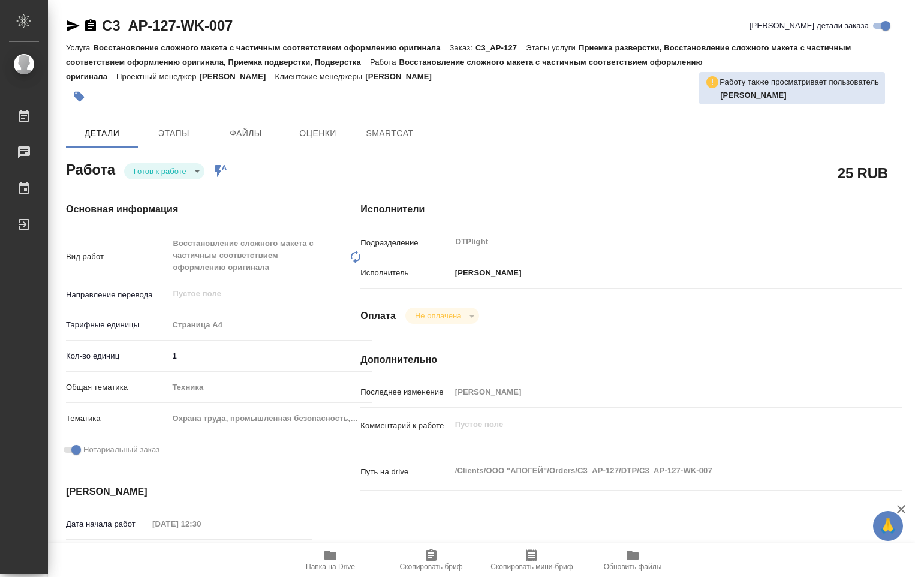
type textarea "x"
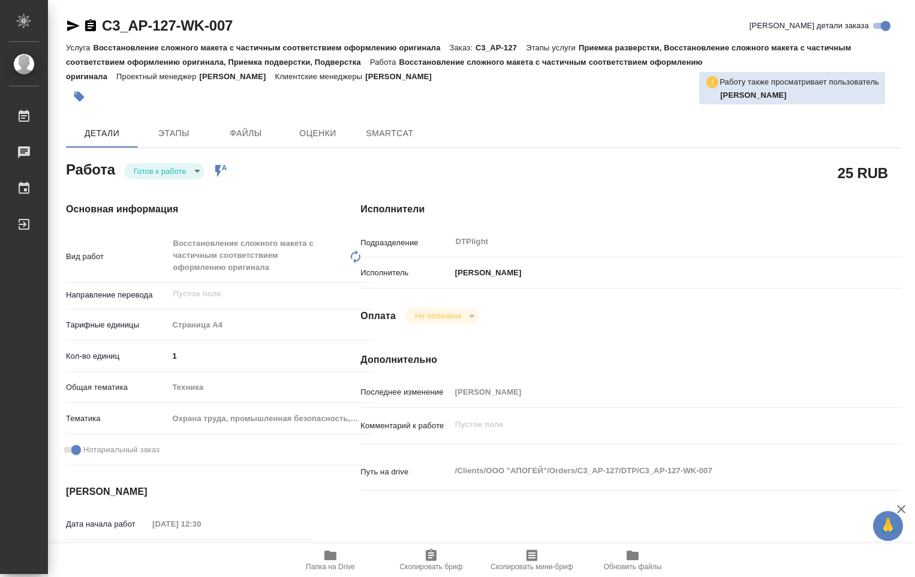
type textarea "x"
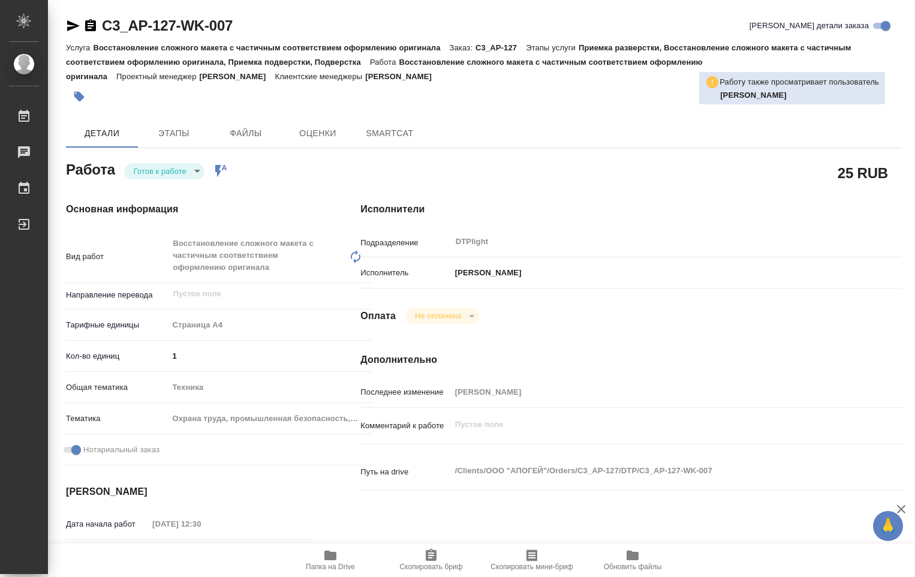
type textarea "x"
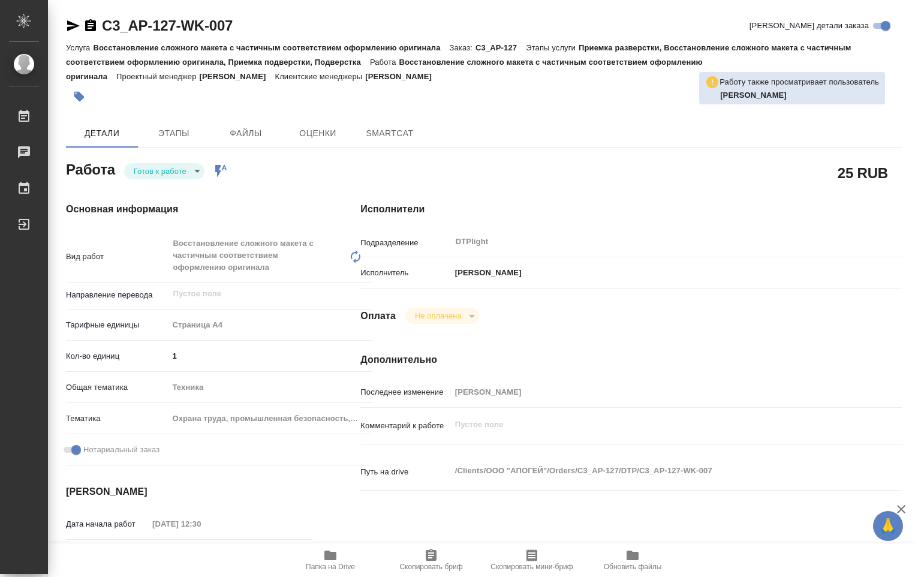
type textarea "x"
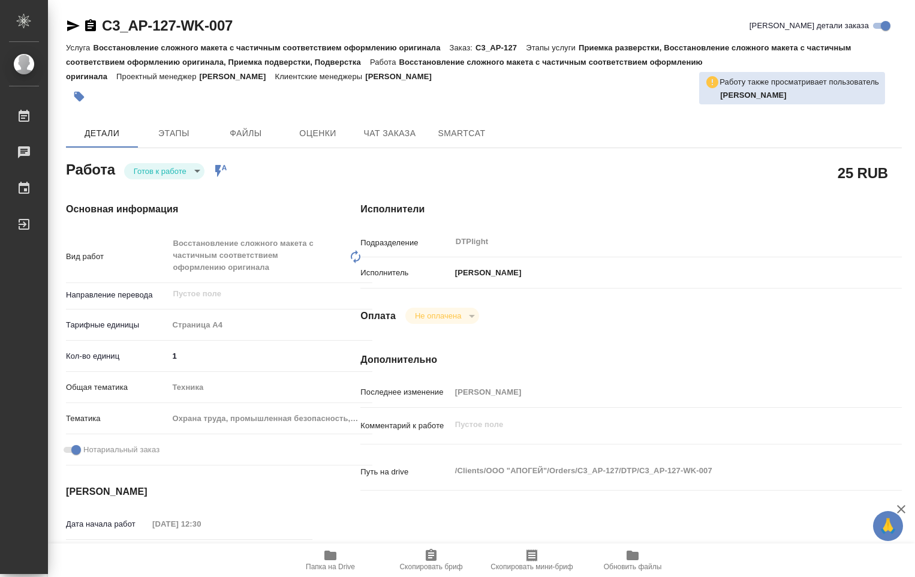
type textarea "x"
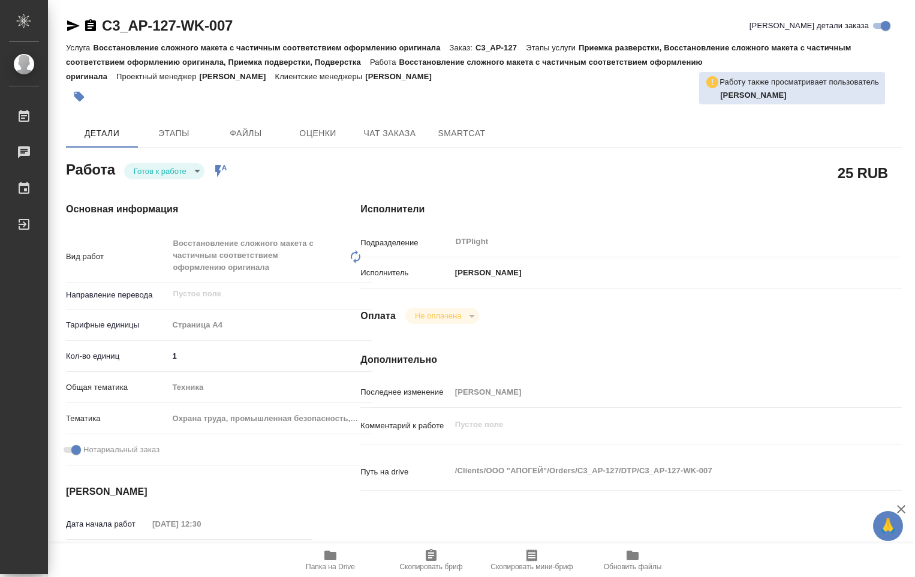
type textarea "x"
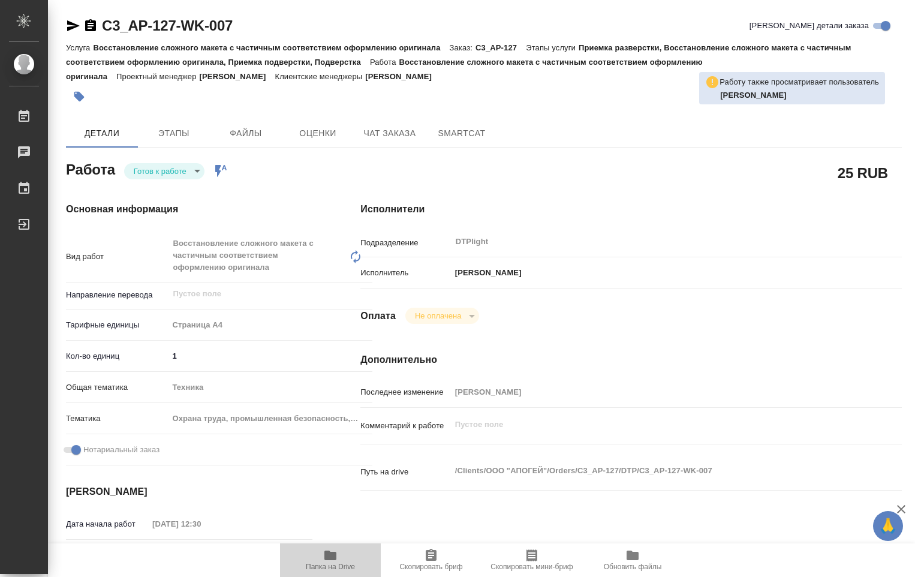
click at [337, 562] on icon "button" at bounding box center [330, 555] width 14 height 14
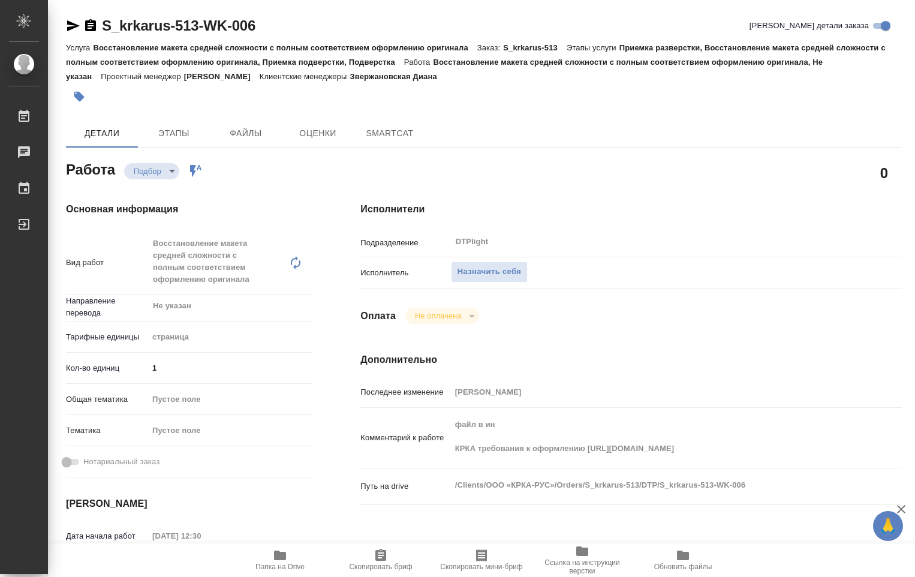
type textarea "x"
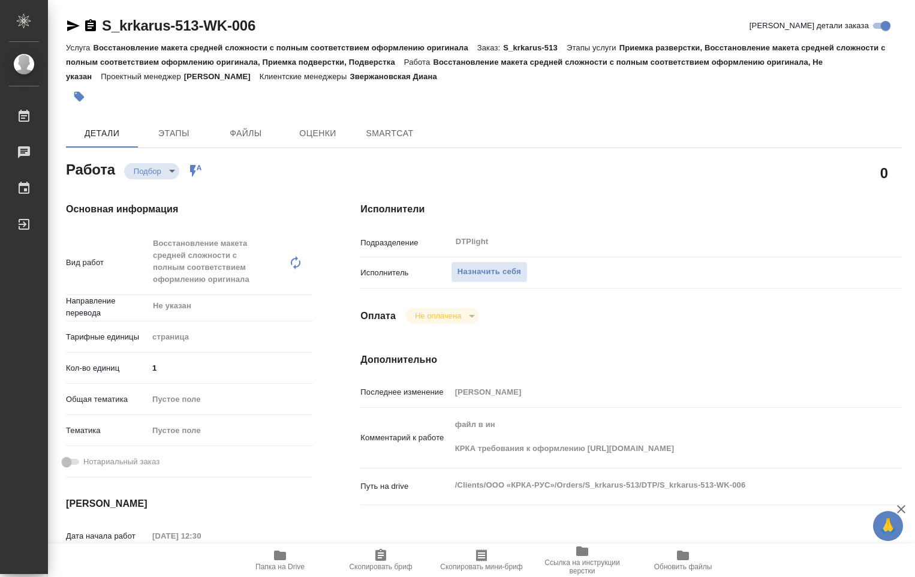
type textarea "x"
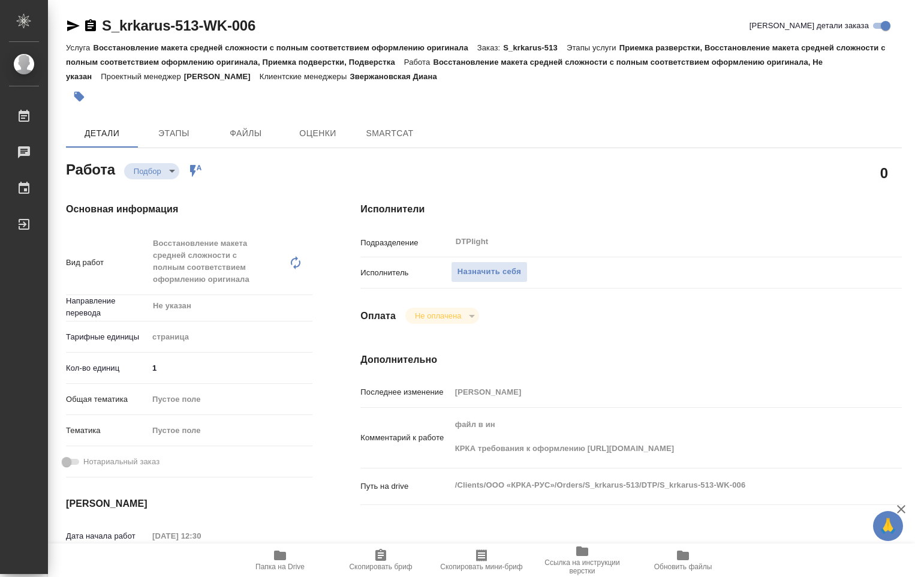
type textarea "x"
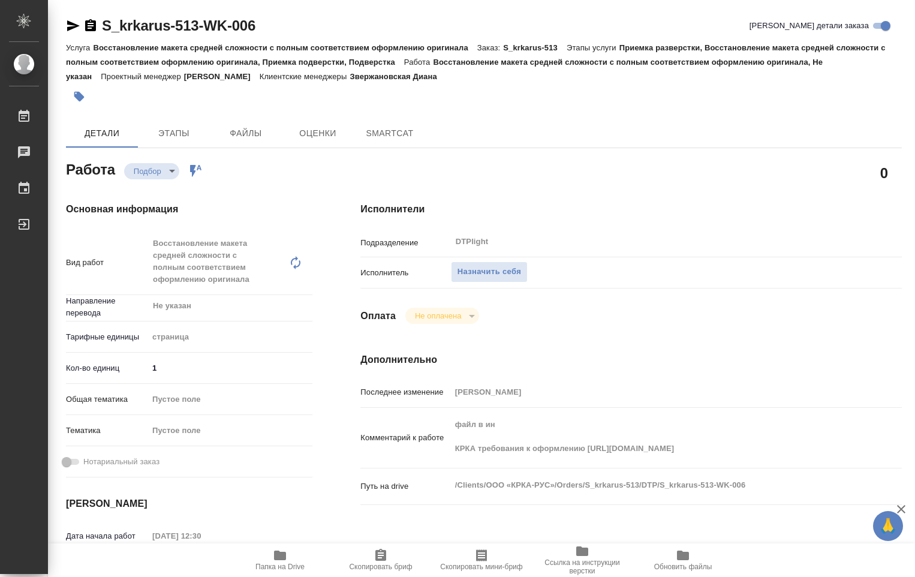
type textarea "x"
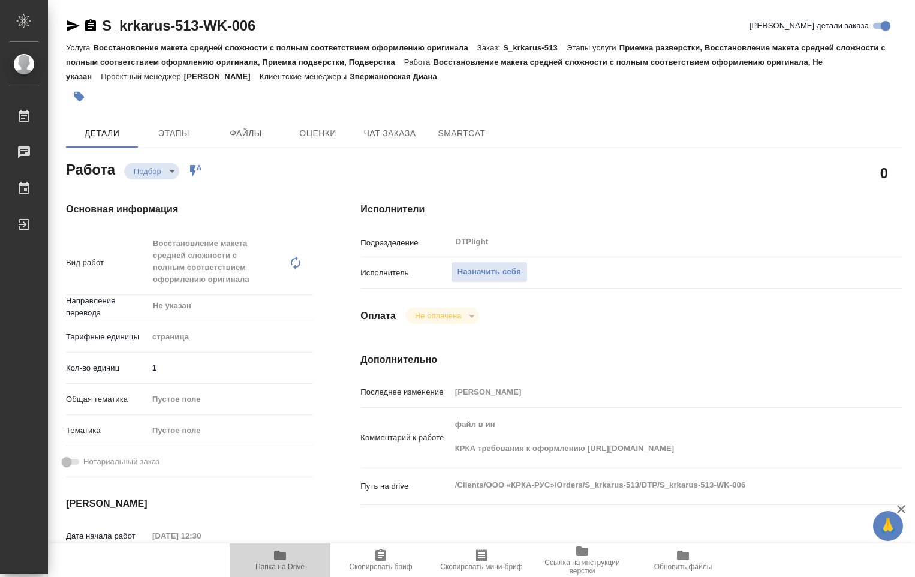
click at [281, 565] on span "Папка на Drive" at bounding box center [279, 567] width 49 height 8
type textarea "x"
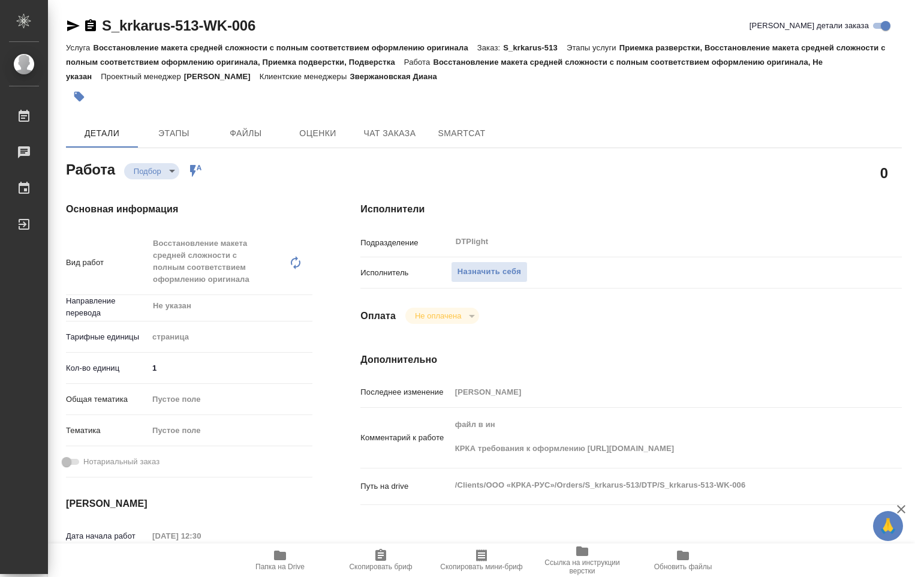
type textarea "x"
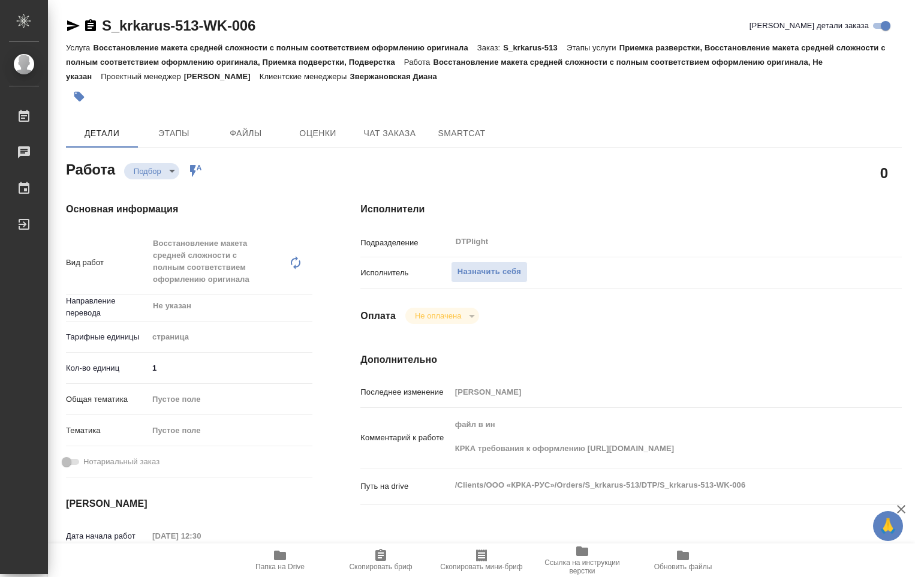
type textarea "x"
